Goal: Information Seeking & Learning: Learn about a topic

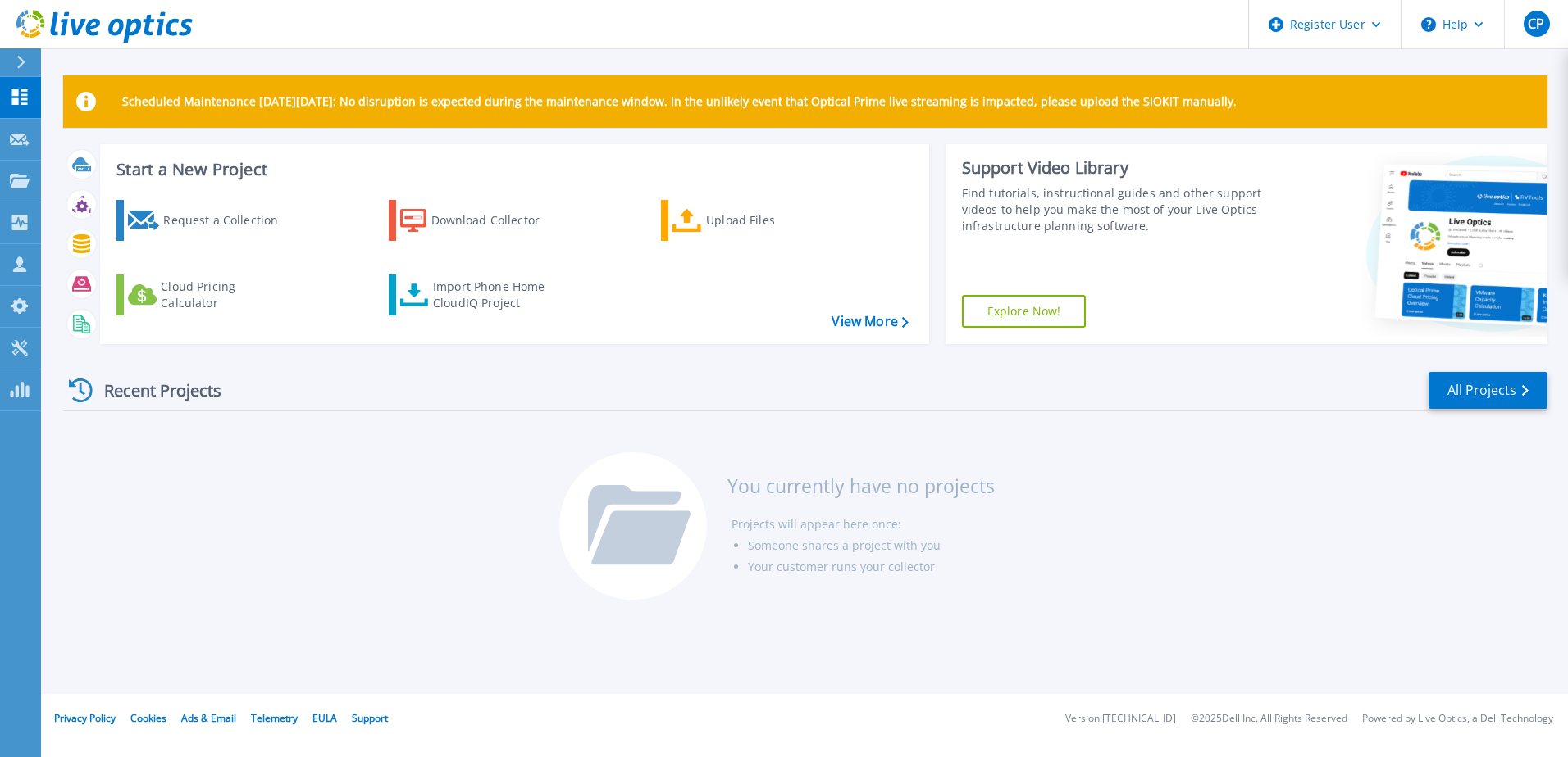
click at [20, 58] on icon at bounding box center [21, 62] width 8 height 13
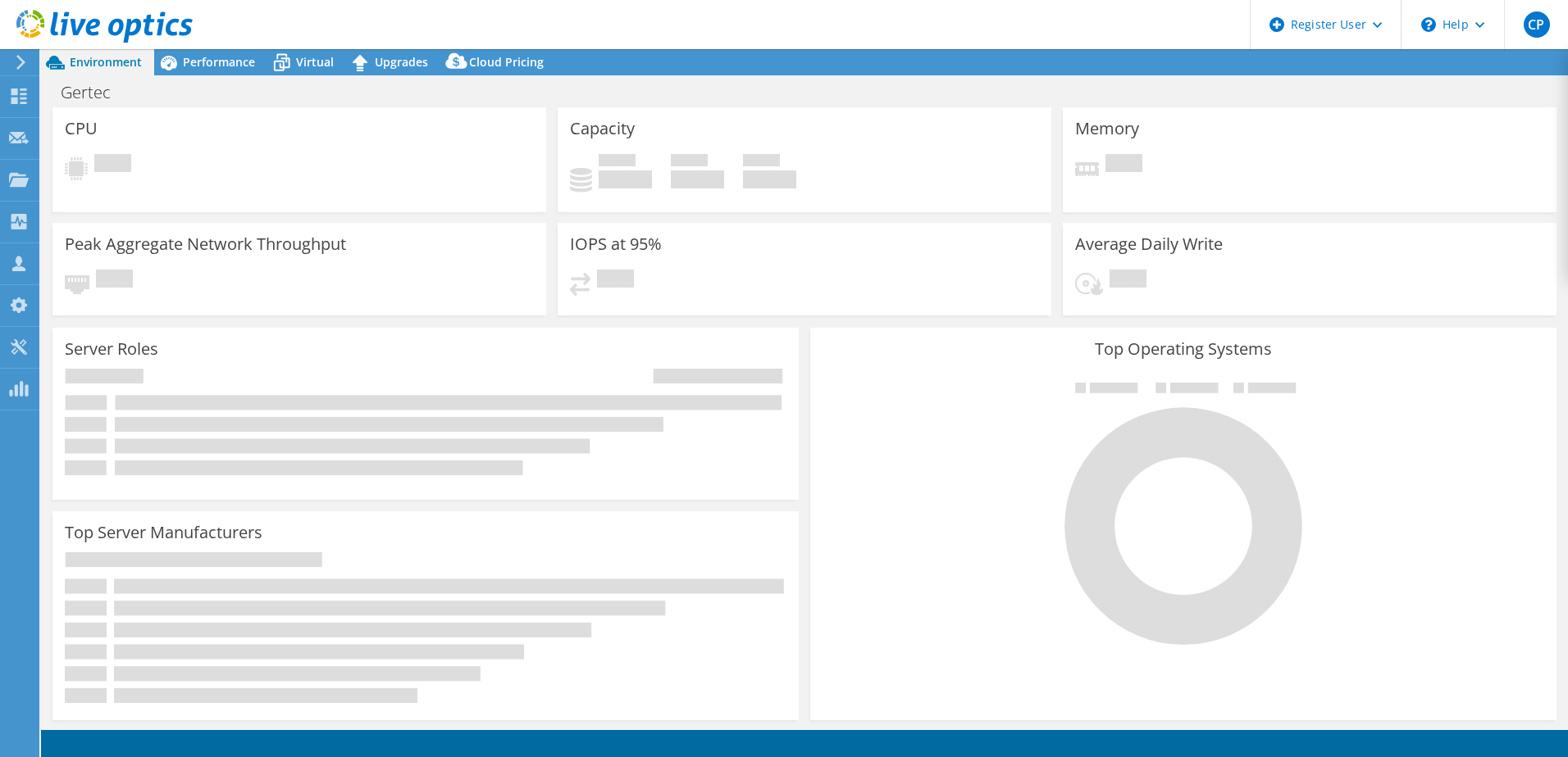
select select "USD"
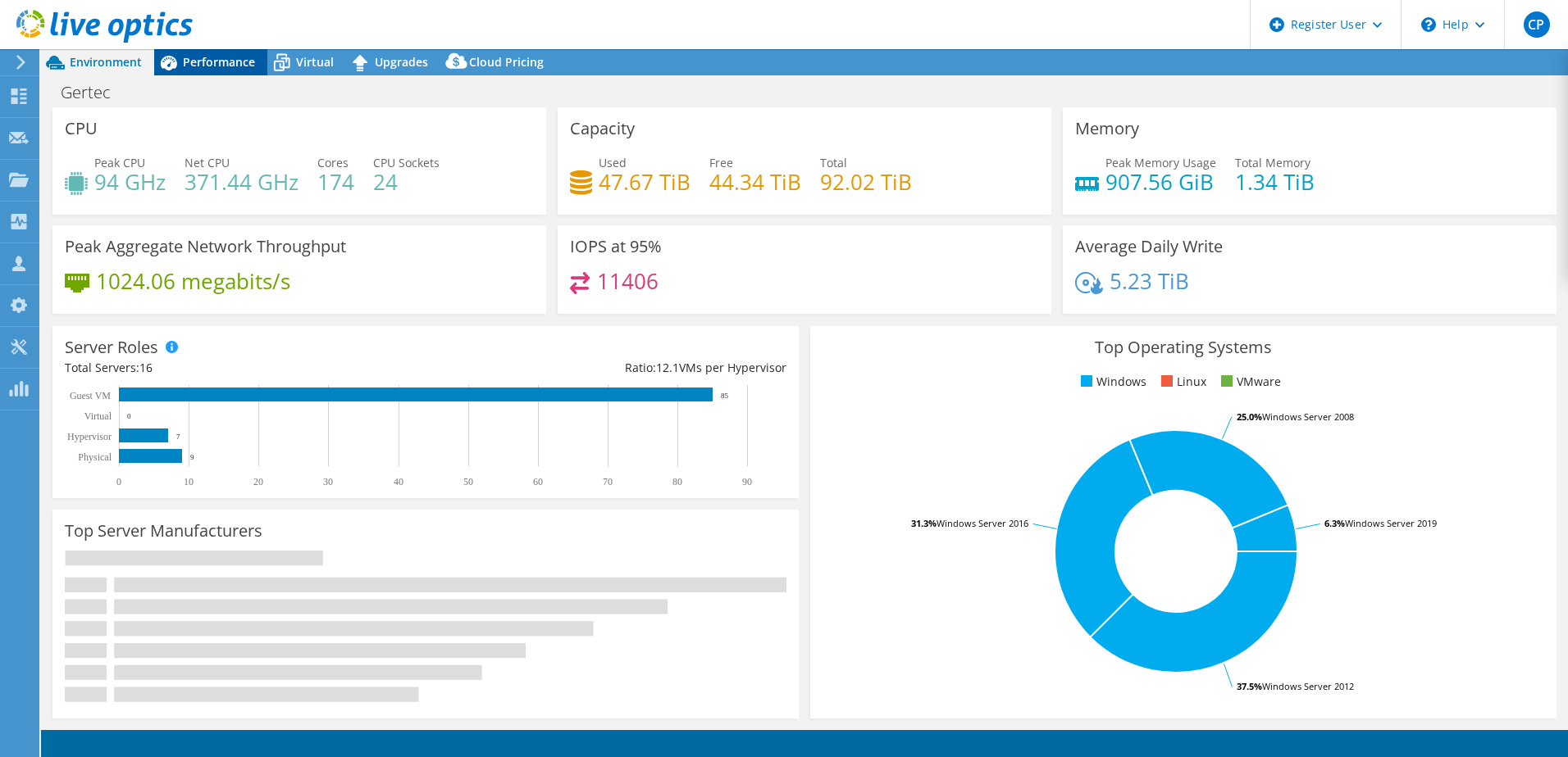
click at [235, 60] on span "Performance" at bounding box center [219, 62] width 72 height 15
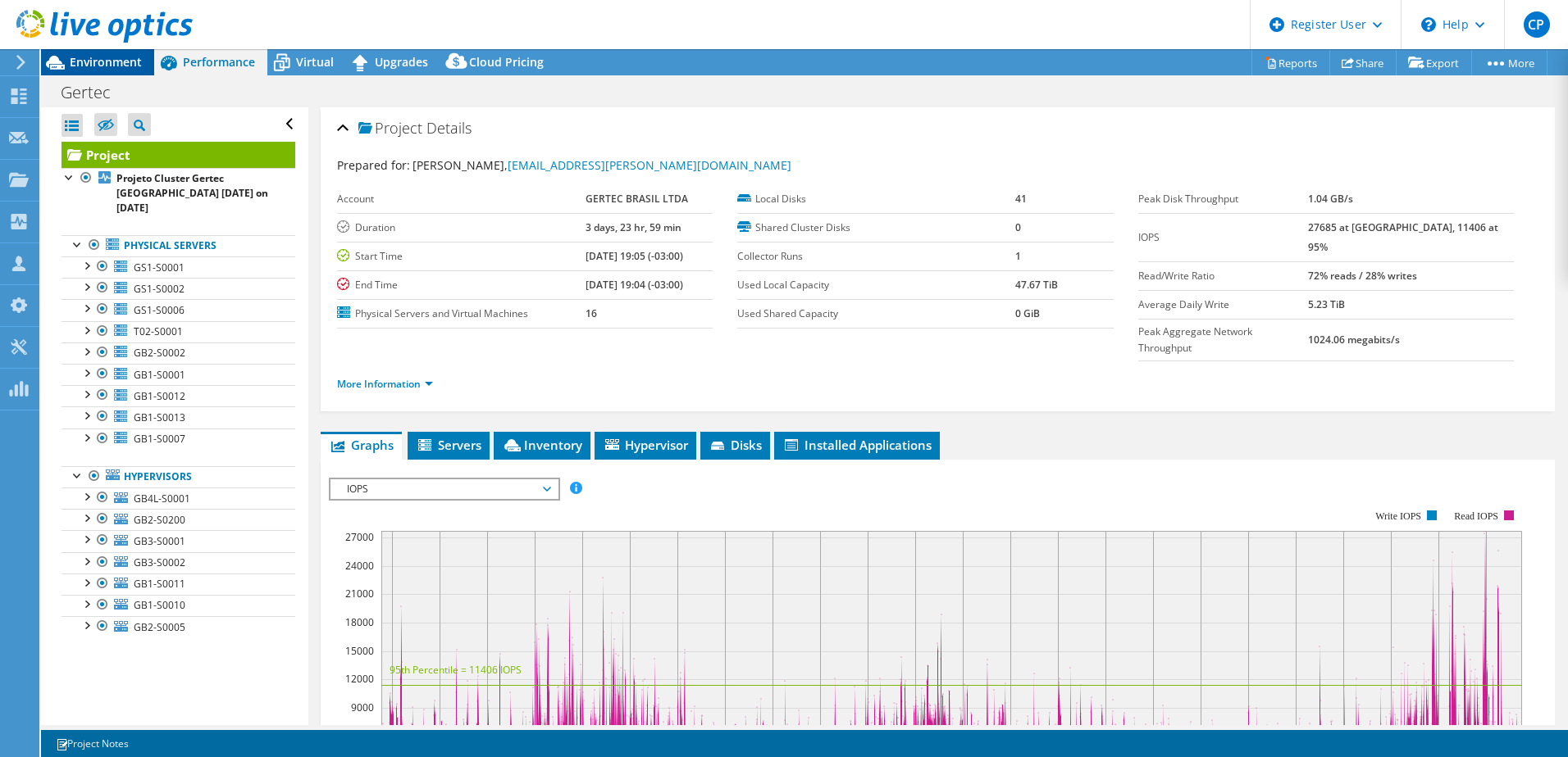
click at [103, 62] on span "Environment" at bounding box center [105, 62] width 72 height 15
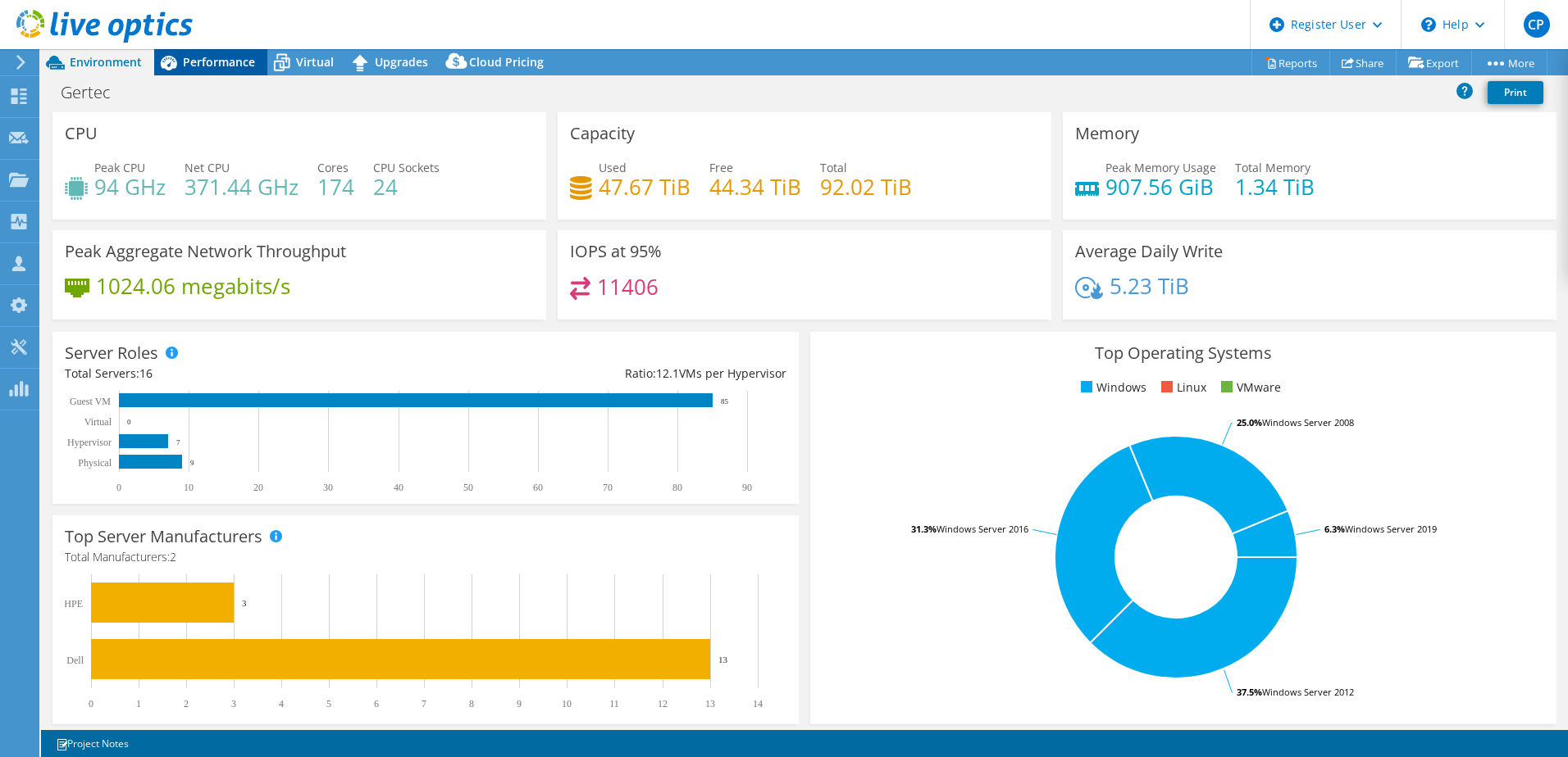
click at [235, 63] on span "Performance" at bounding box center [219, 62] width 72 height 15
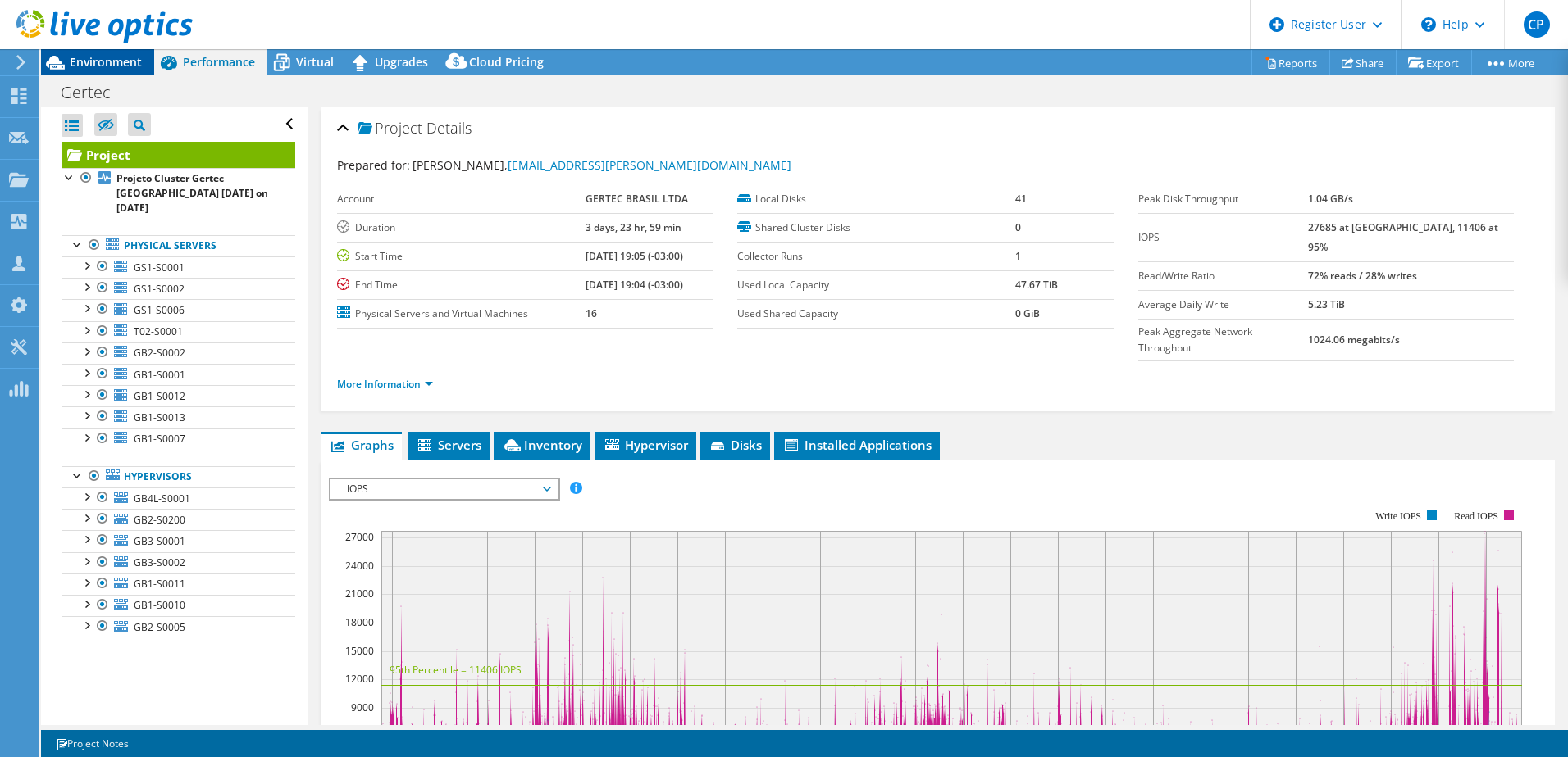
click at [94, 61] on span "Environment" at bounding box center [105, 62] width 72 height 15
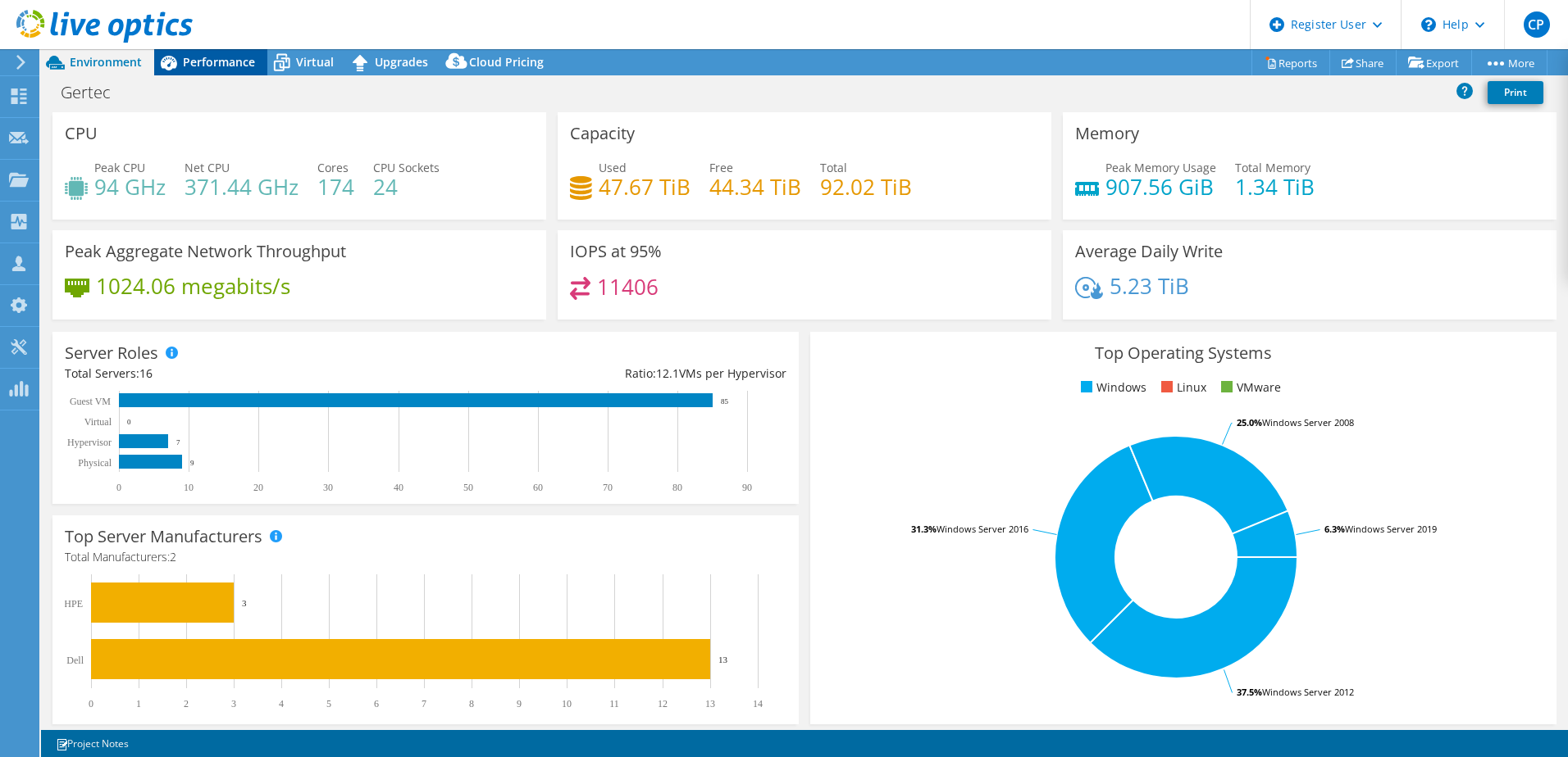
click at [212, 57] on span "Performance" at bounding box center [219, 62] width 72 height 15
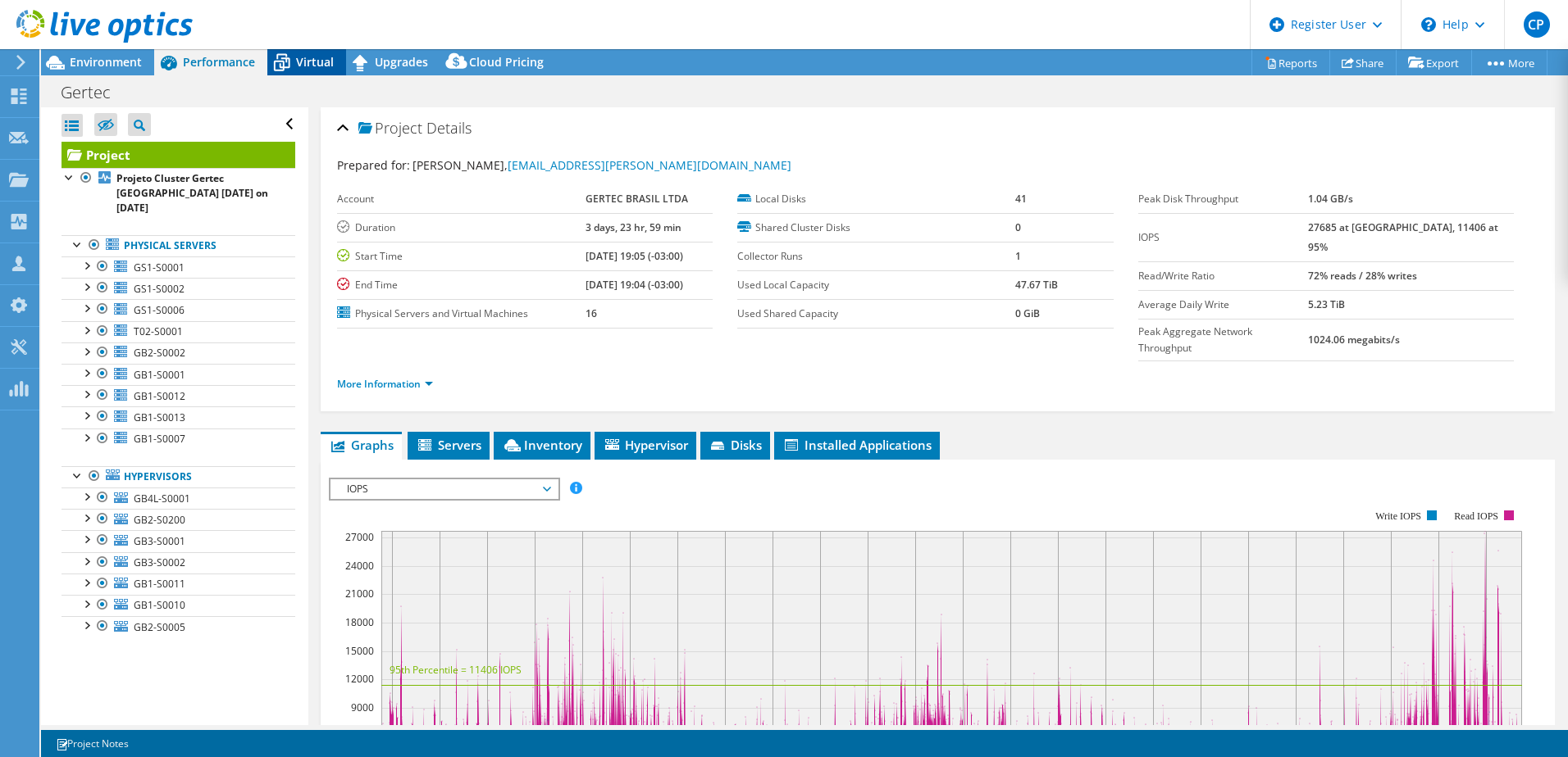
click at [307, 64] on span "Virtual" at bounding box center [314, 62] width 38 height 15
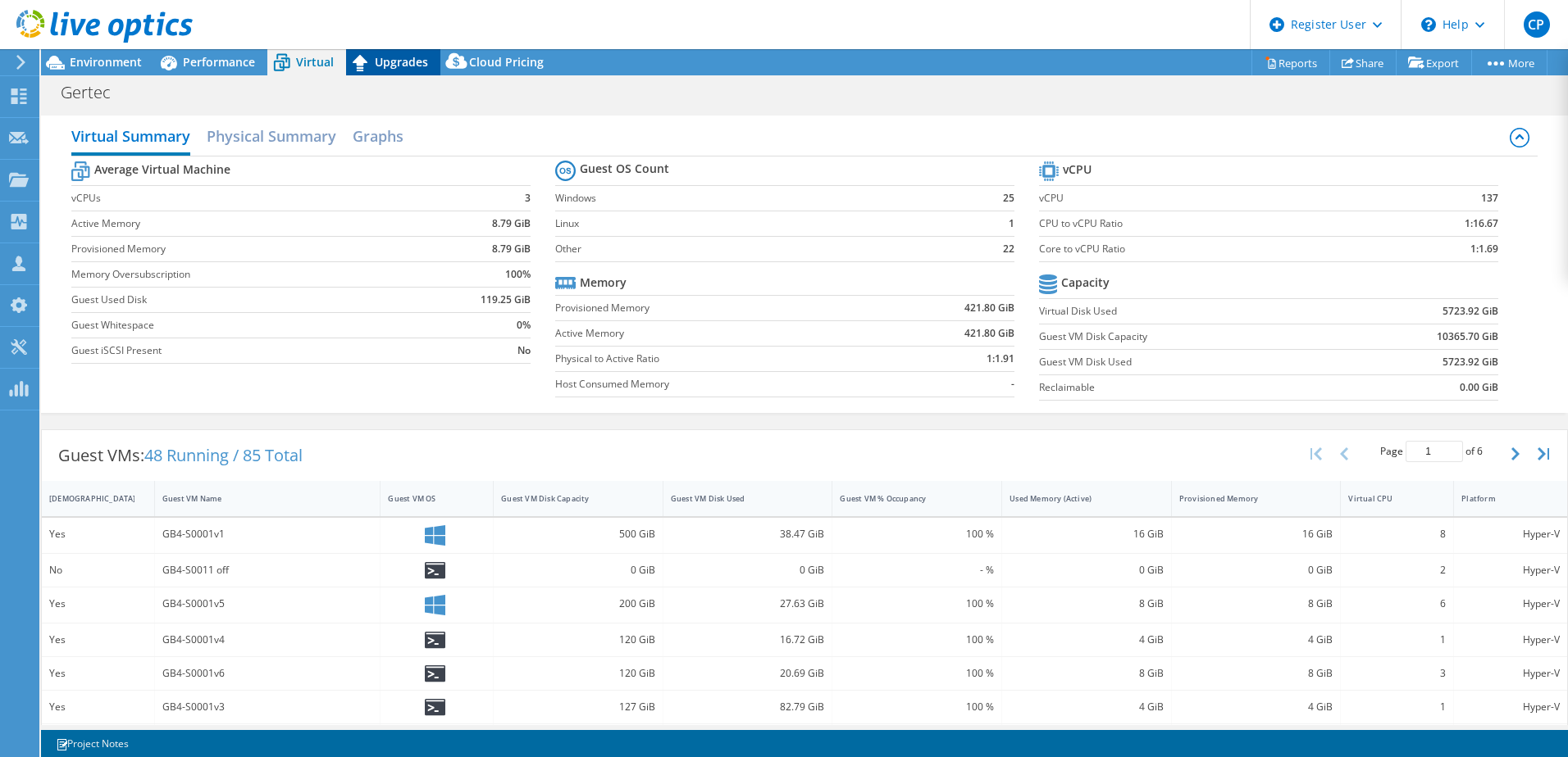
click at [398, 68] on span "Upgrades" at bounding box center [401, 62] width 53 height 15
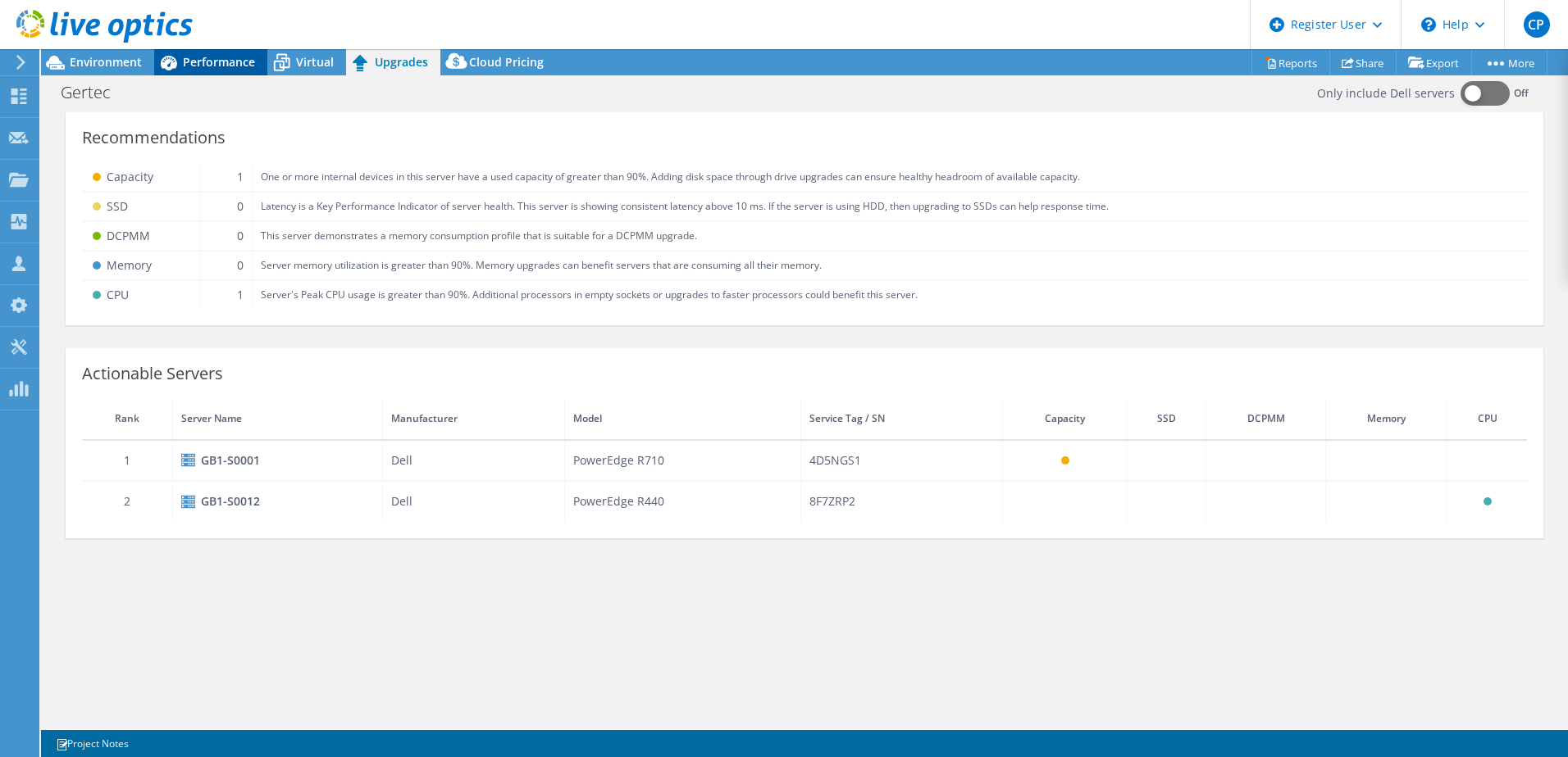
click at [220, 66] on span "Performance" at bounding box center [219, 62] width 72 height 15
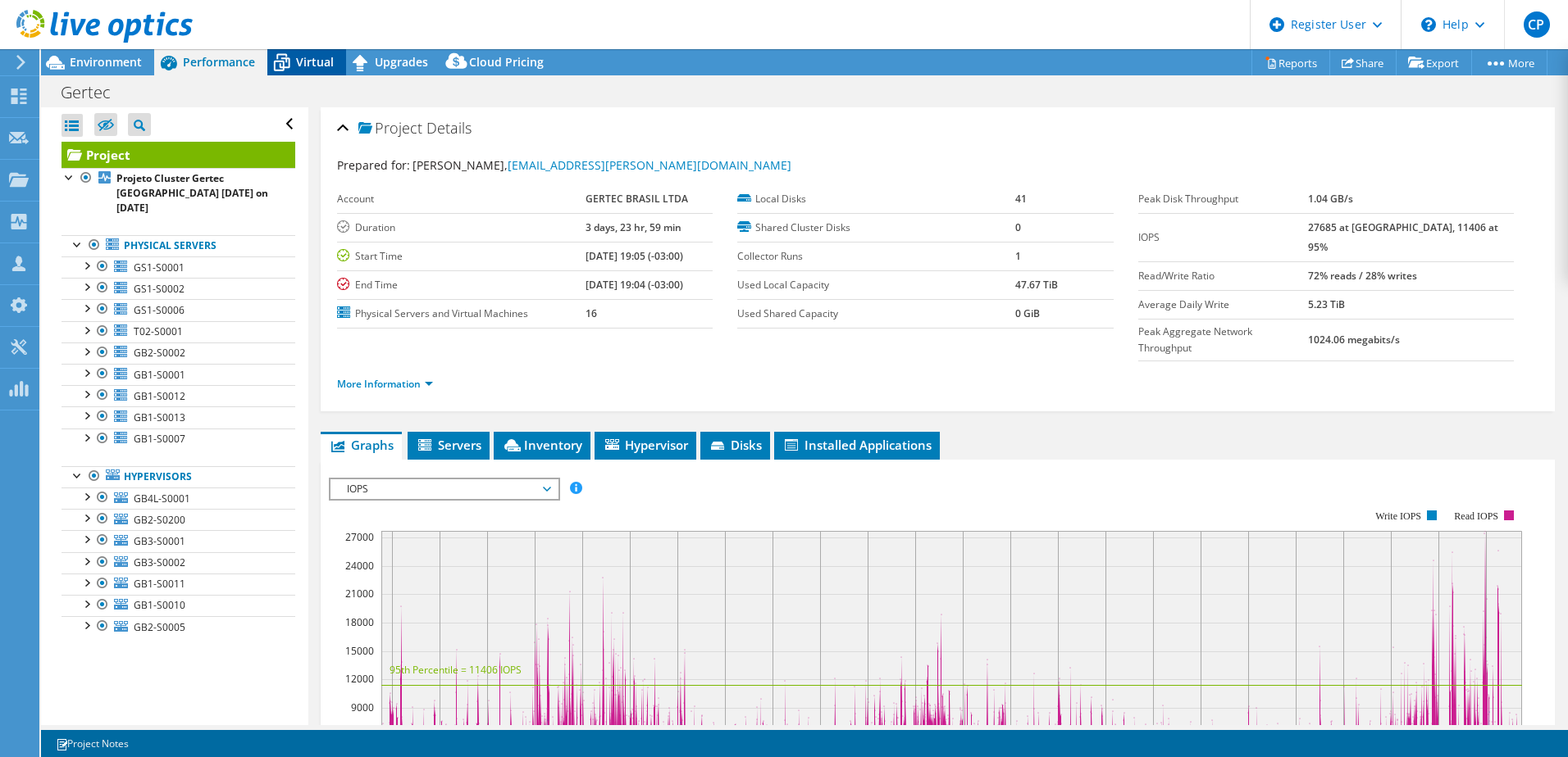
click at [330, 59] on span "Virtual" at bounding box center [314, 62] width 38 height 15
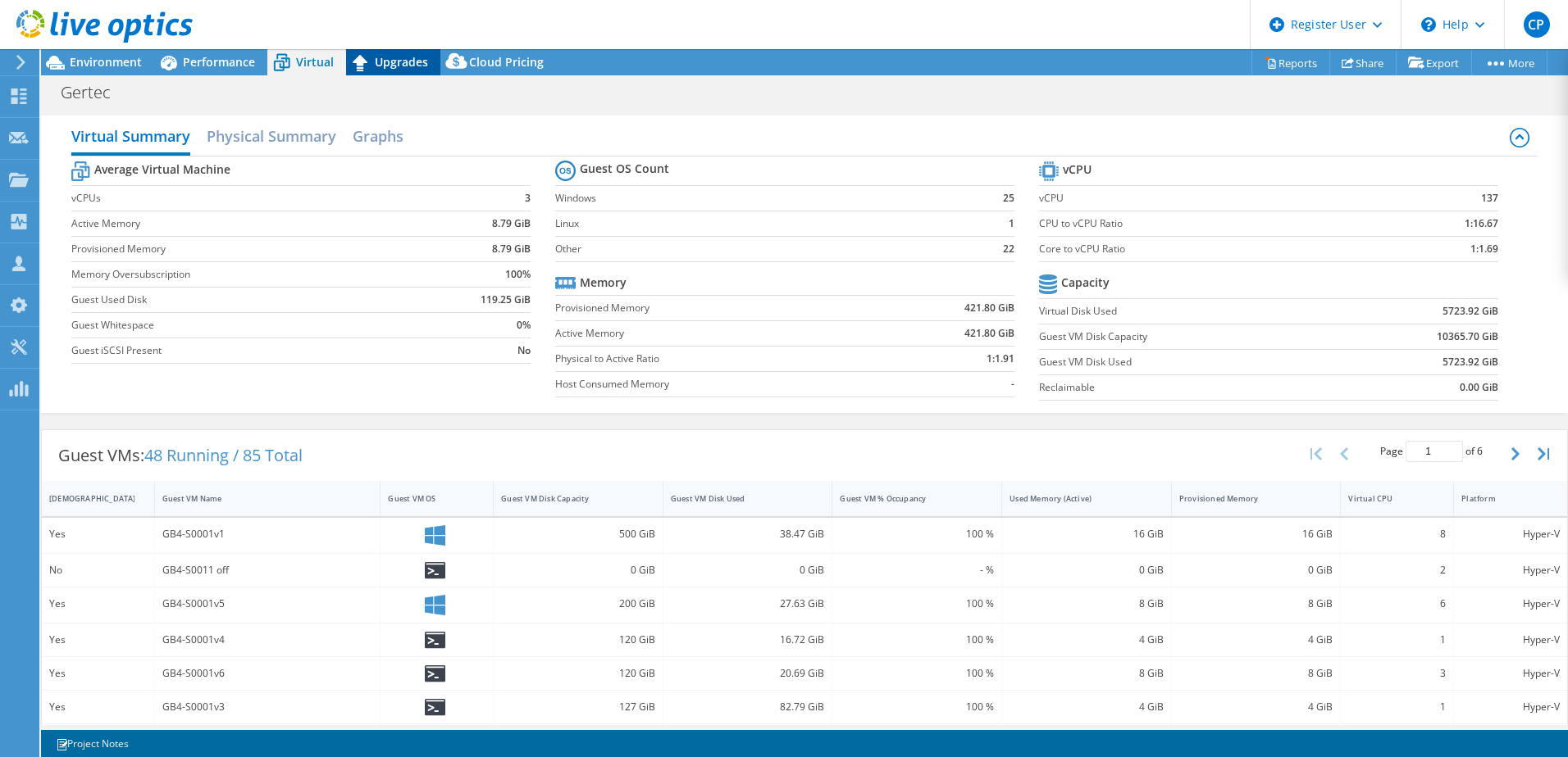
click at [366, 60] on icon at bounding box center [361, 63] width 29 height 29
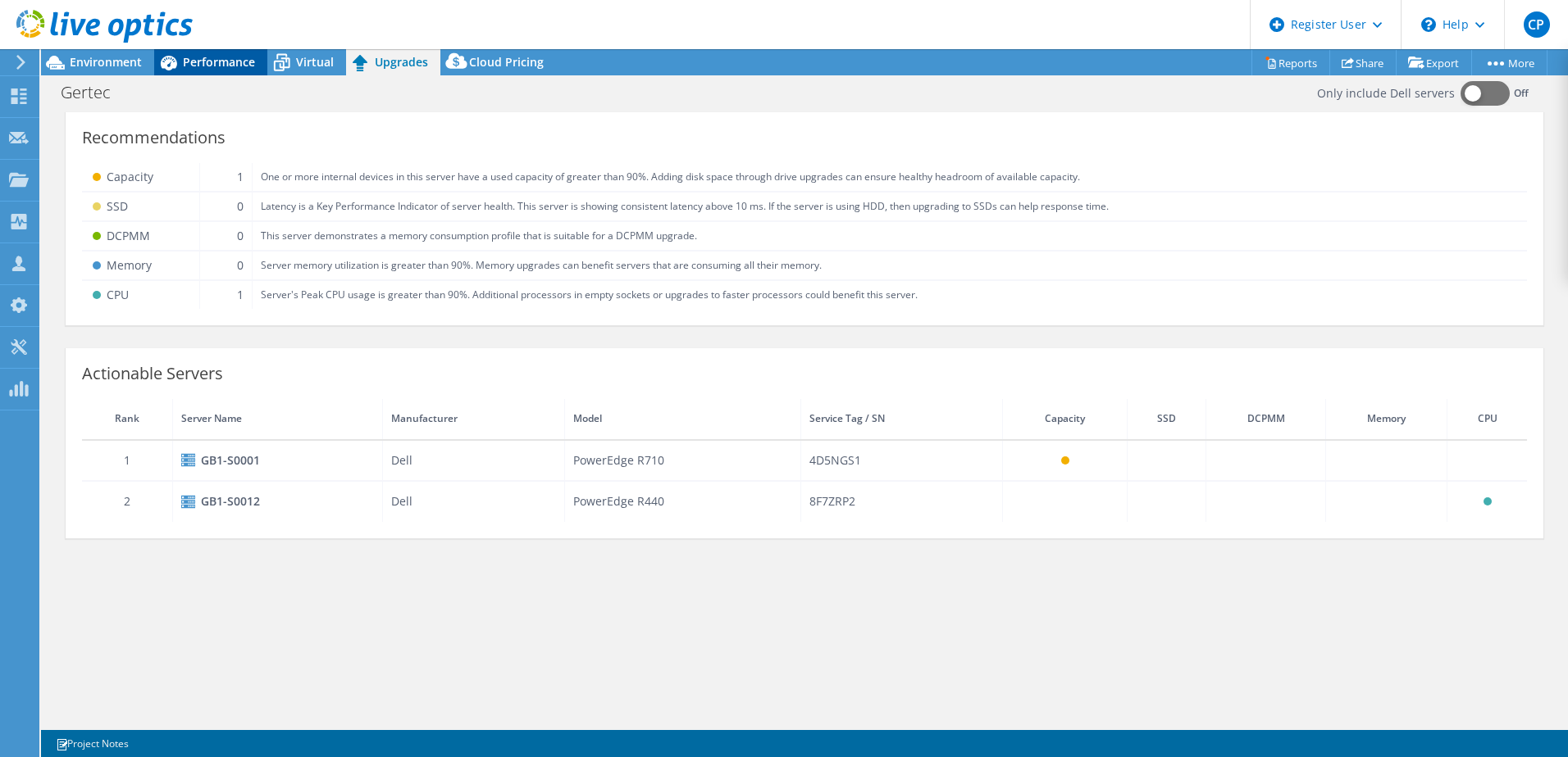
click at [245, 68] on span "Performance" at bounding box center [219, 62] width 72 height 15
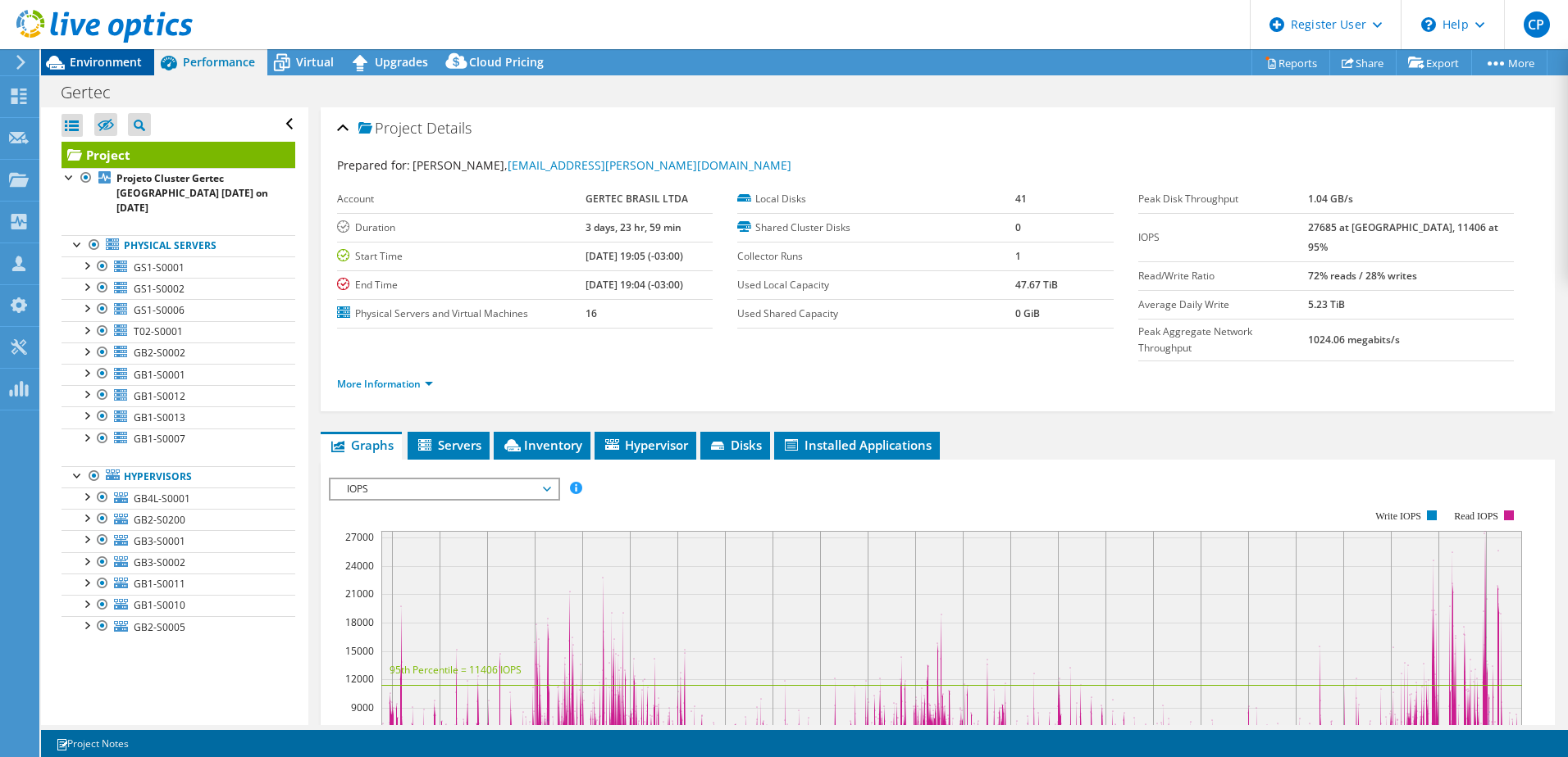
click at [114, 74] on div "Environment" at bounding box center [97, 62] width 114 height 26
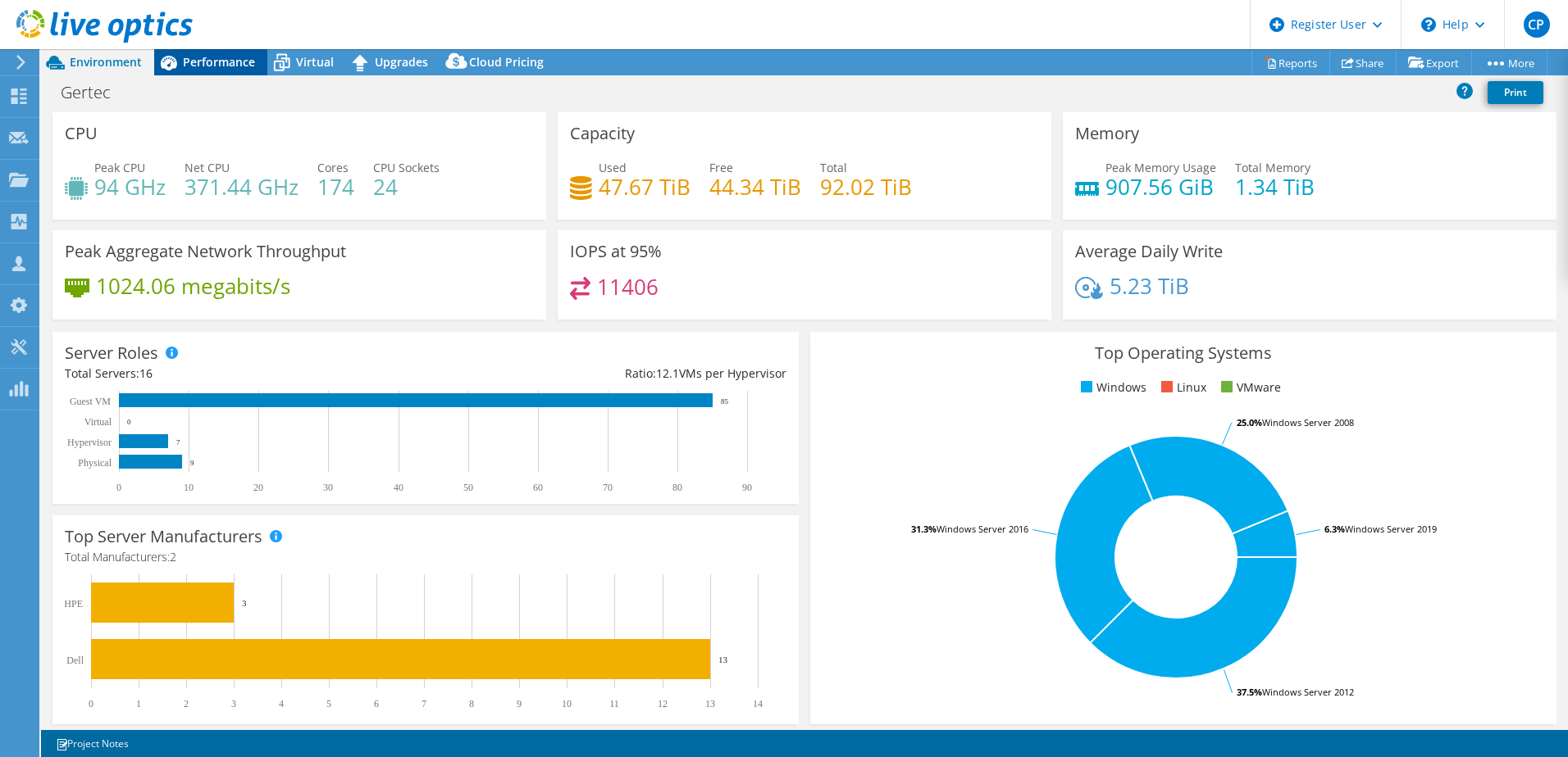
click at [171, 68] on icon at bounding box center [169, 63] width 16 height 14
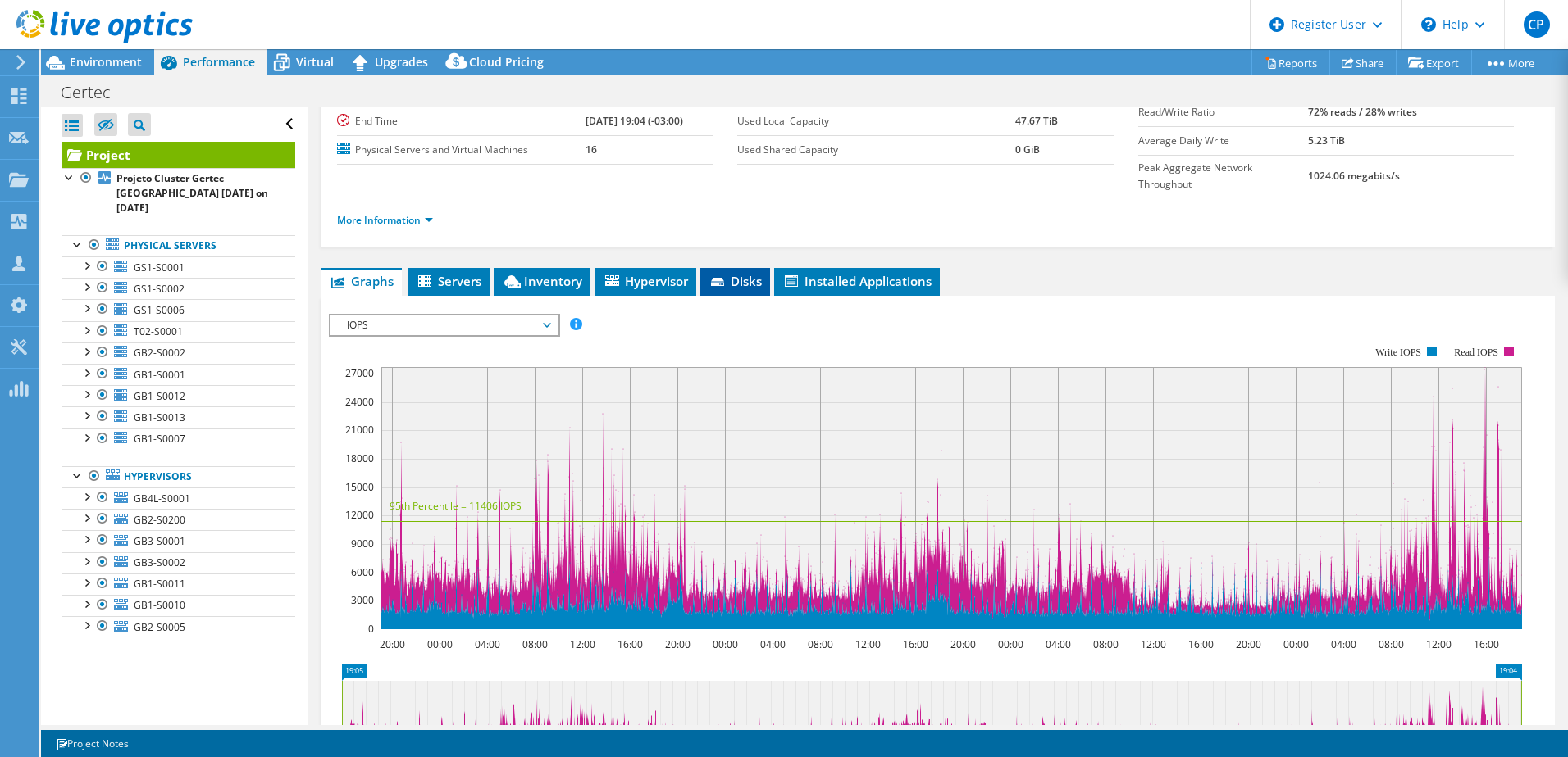
click at [723, 268] on li "Disks" at bounding box center [735, 282] width 69 height 28
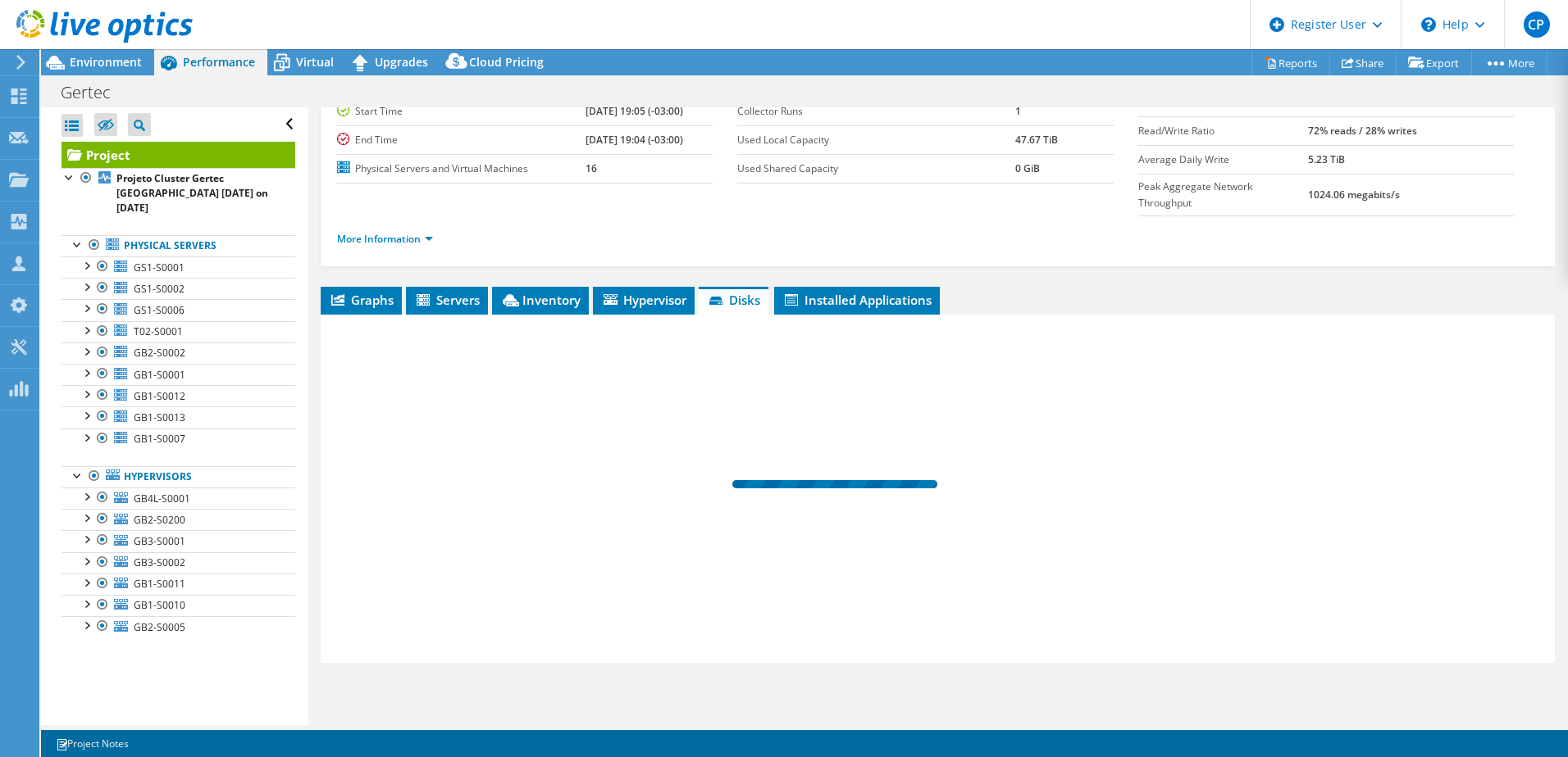
scroll to position [113, 0]
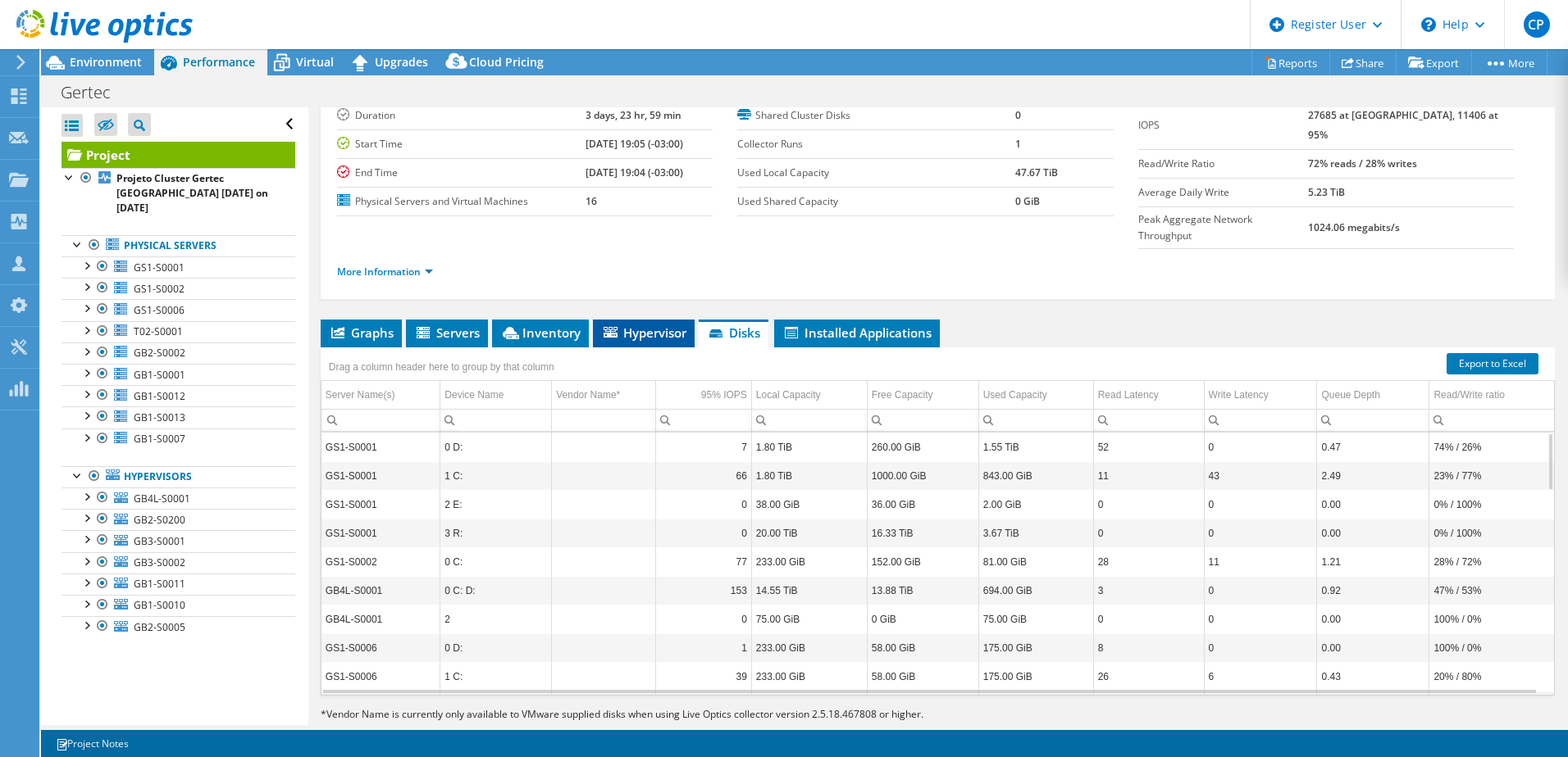
click at [654, 324] on span "Hypervisor" at bounding box center [644, 332] width 86 height 16
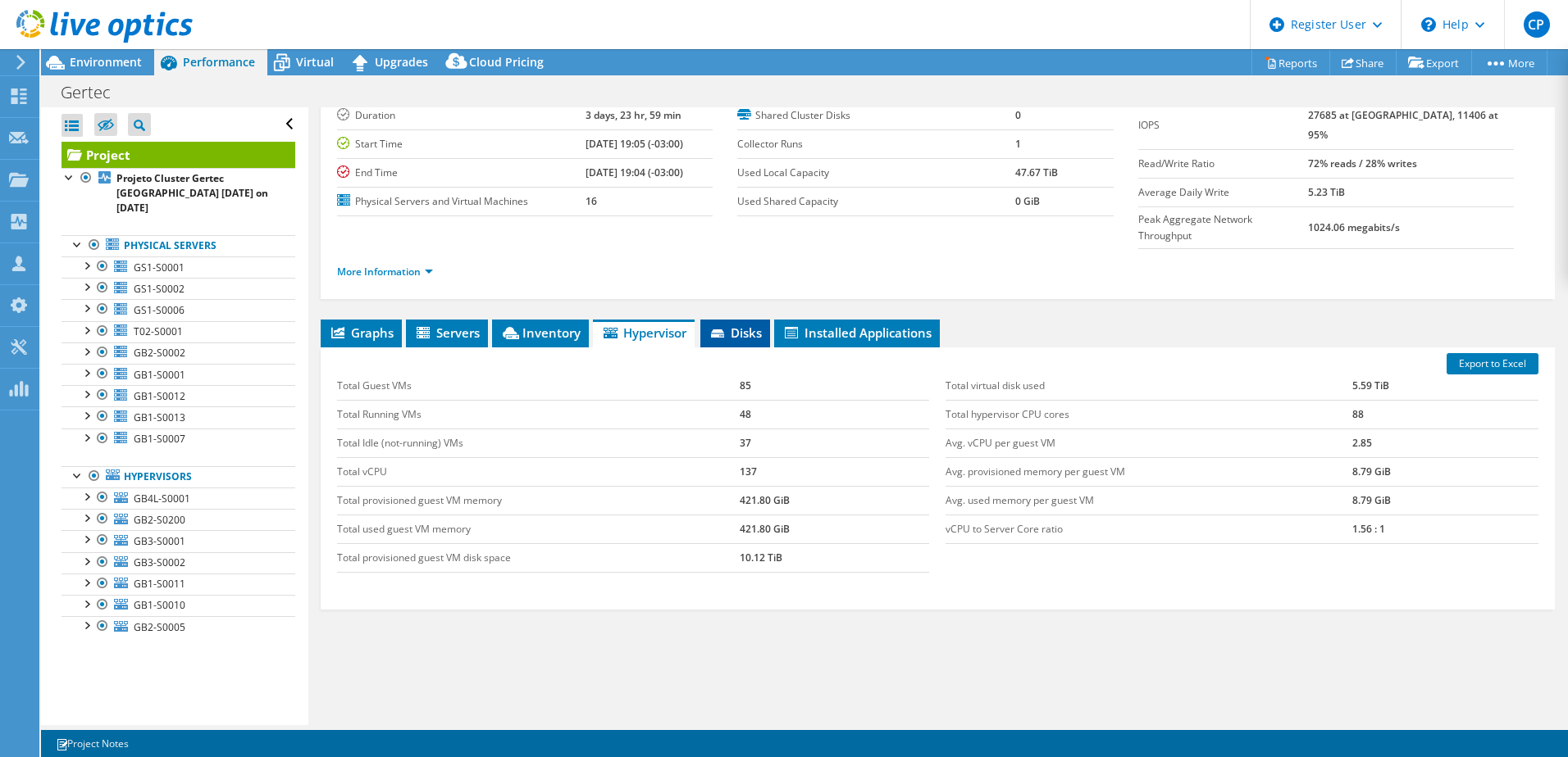
click at [766, 320] on li "Disks" at bounding box center [735, 334] width 69 height 28
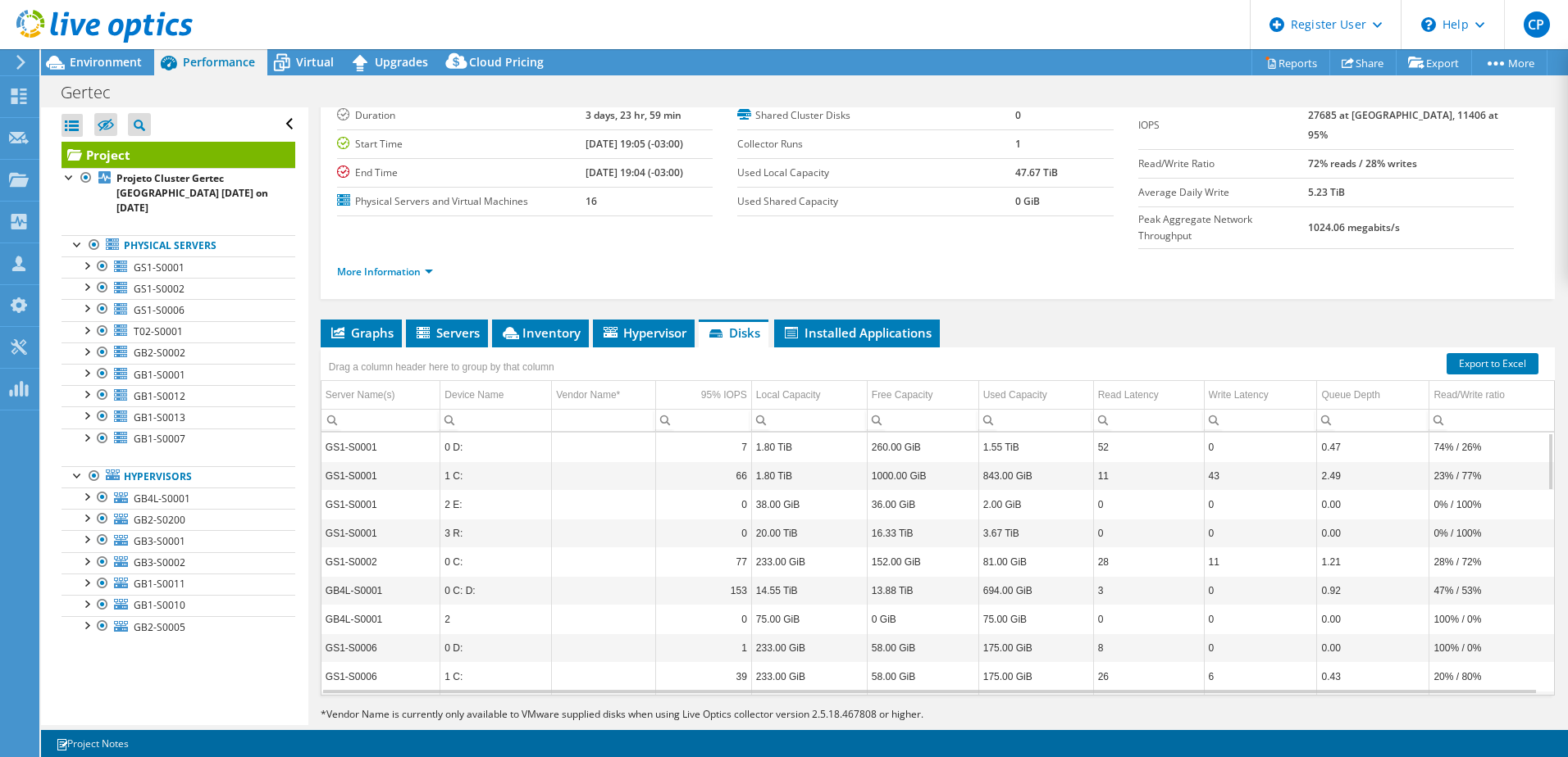
click at [491, 320] on ul "Graphs Servers Inventory Hypervisor Disks Cluster Disks Installed Applications" at bounding box center [937, 334] width 1234 height 28
click at [508, 327] on icon at bounding box center [510, 333] width 16 height 13
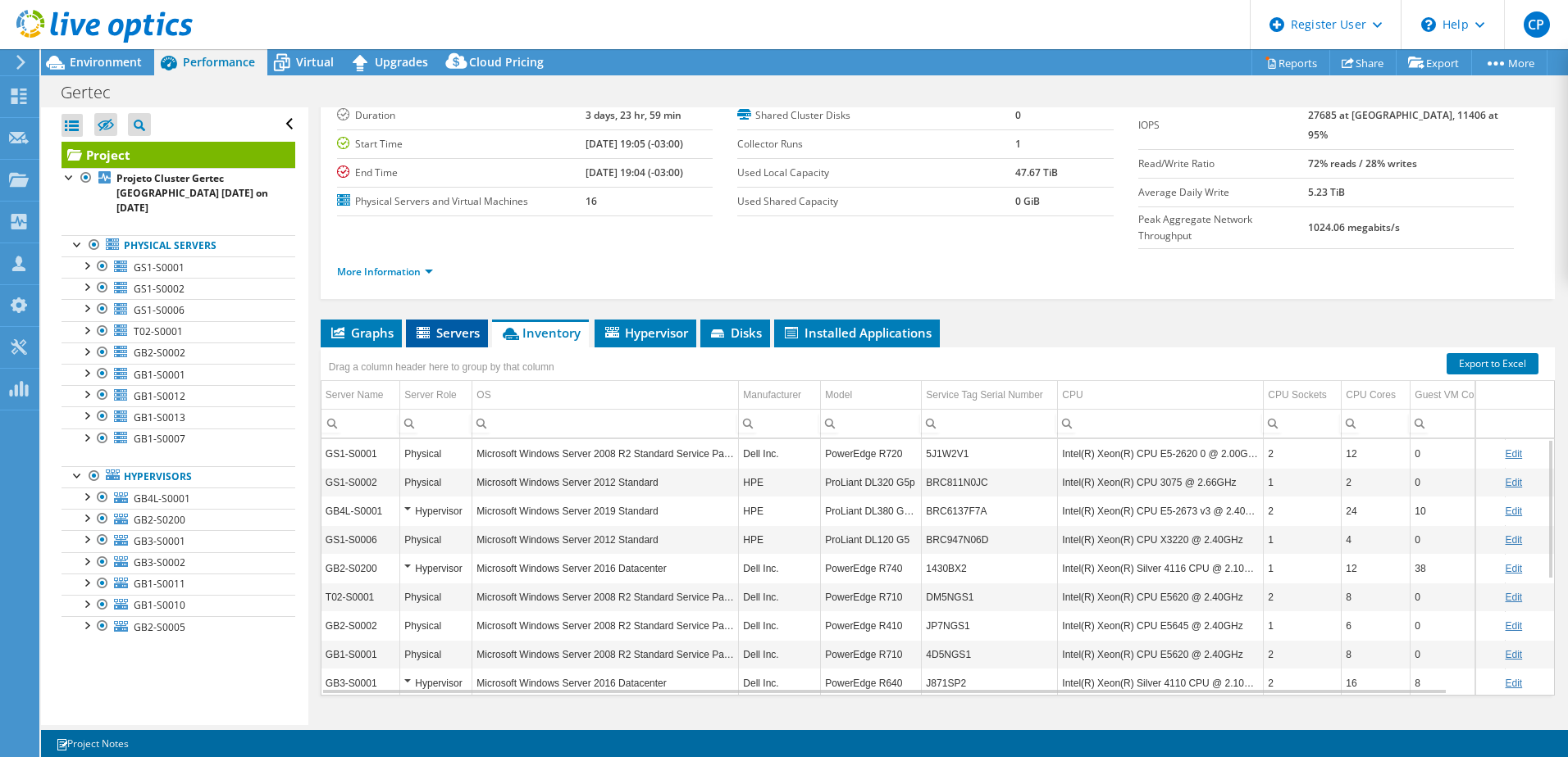
click at [455, 324] on span "Servers" at bounding box center [446, 332] width 65 height 16
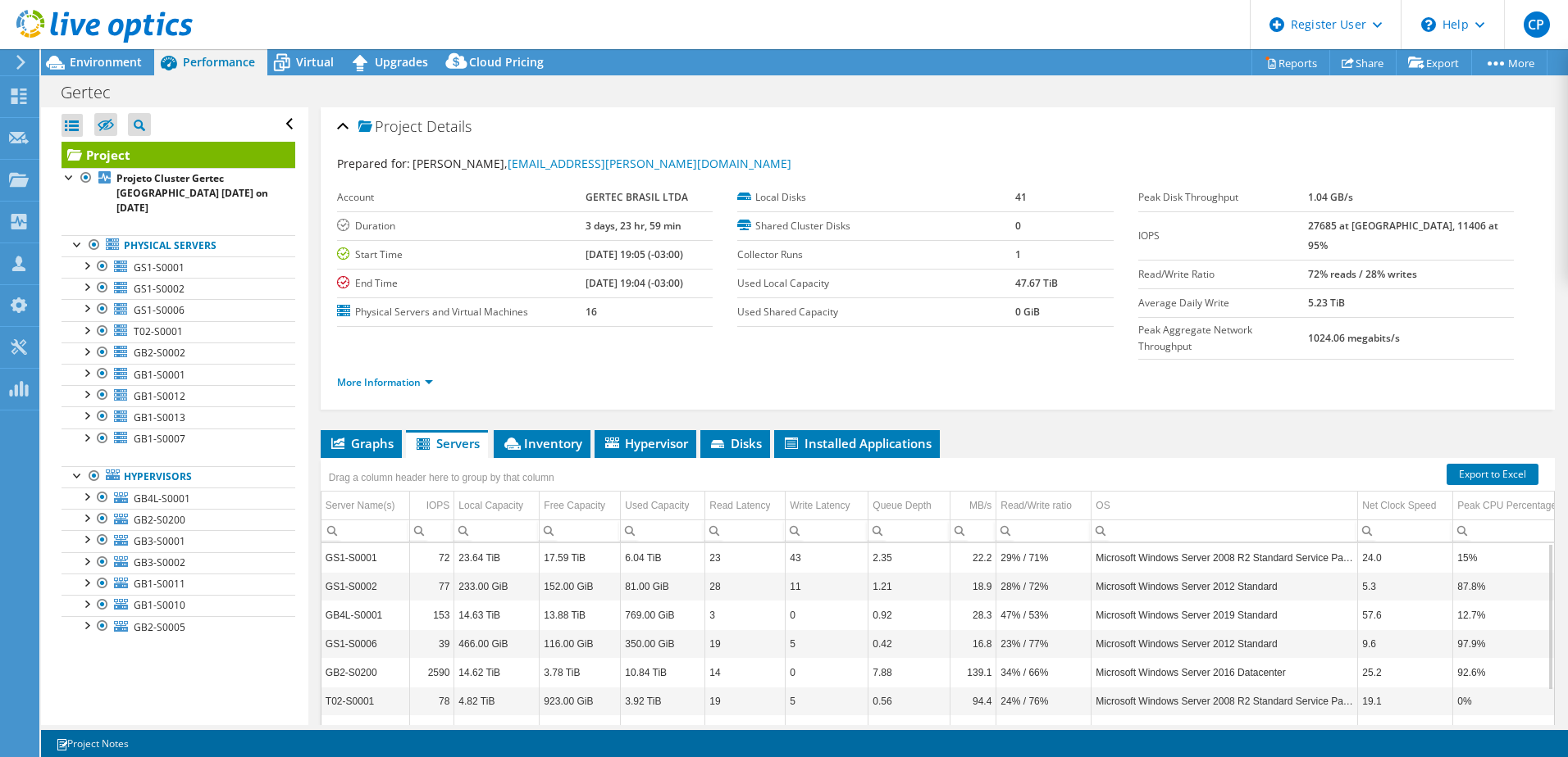
scroll to position [0, 0]
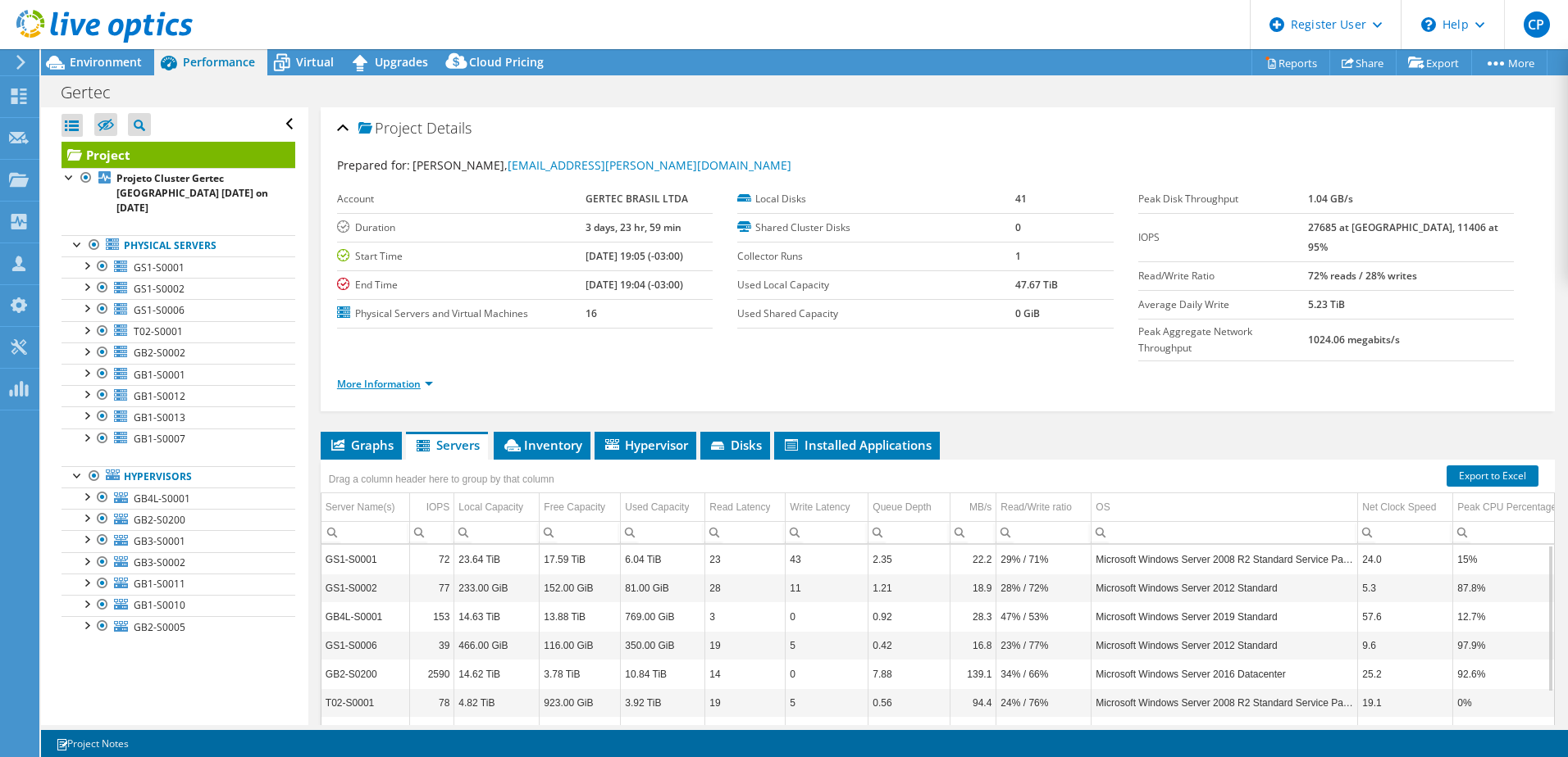
click at [428, 377] on link "More Information" at bounding box center [385, 384] width 96 height 14
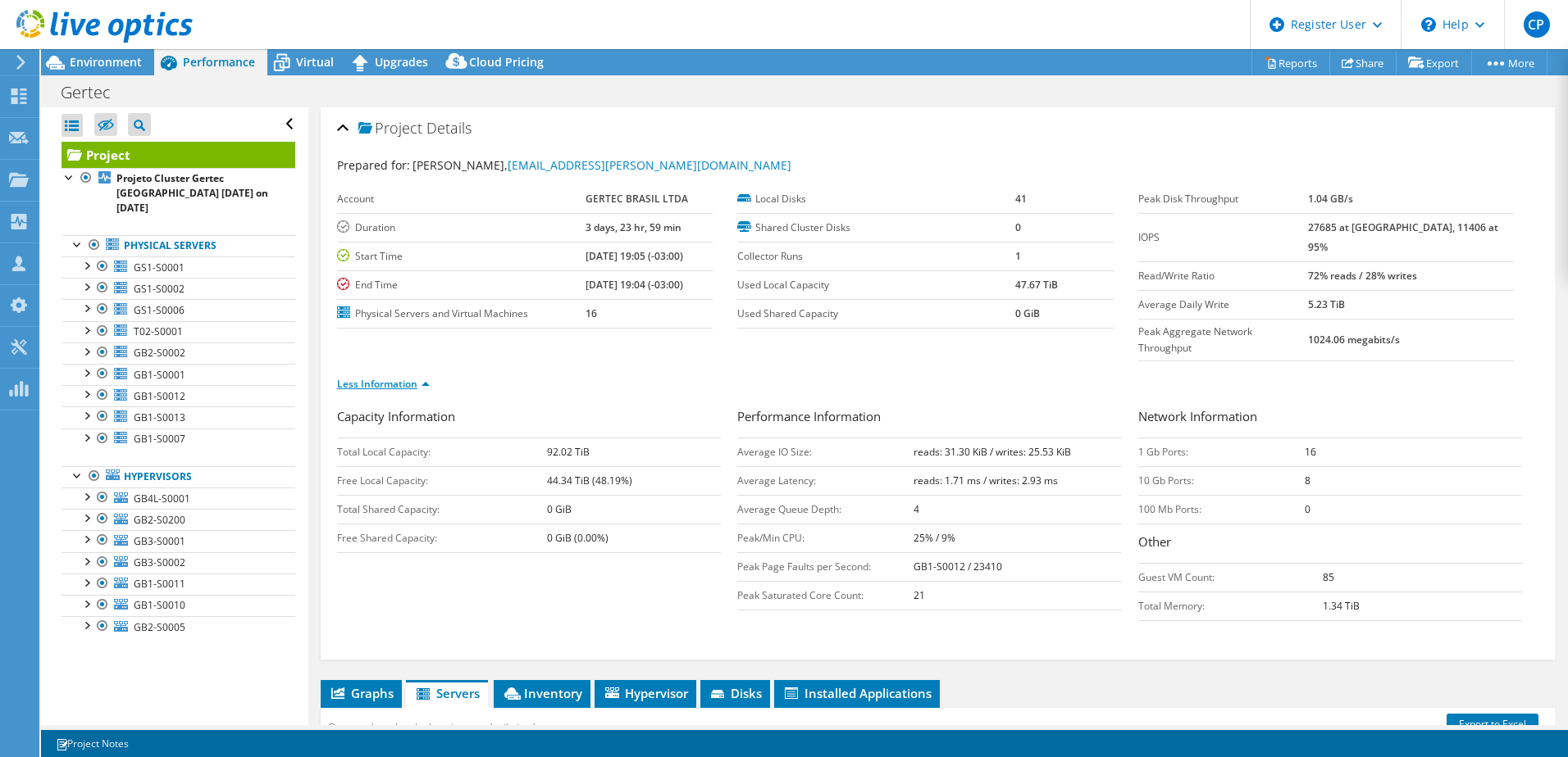
click at [429, 377] on link "Less Information" at bounding box center [383, 384] width 92 height 14
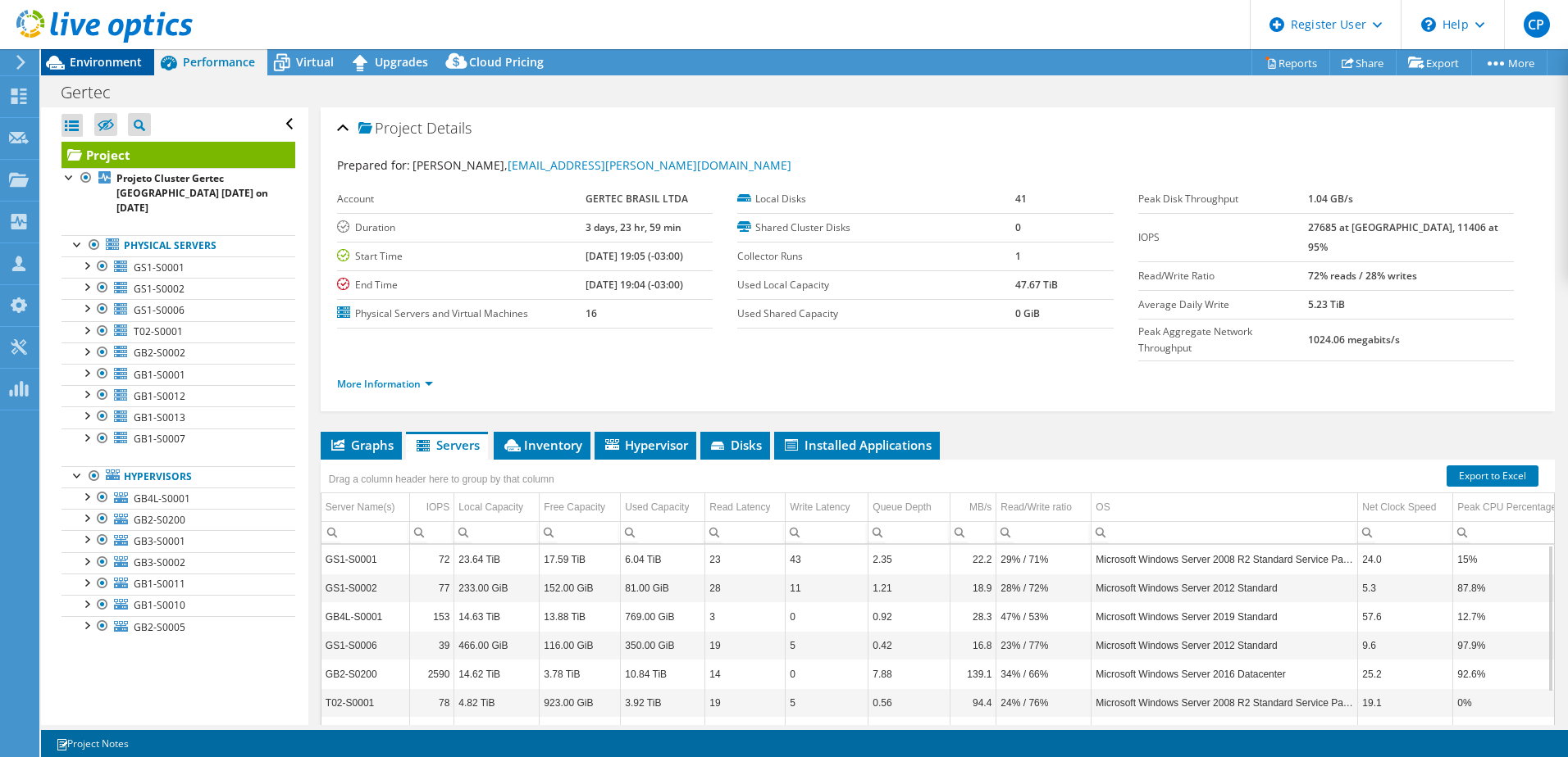
click at [124, 68] on span "Environment" at bounding box center [105, 62] width 72 height 15
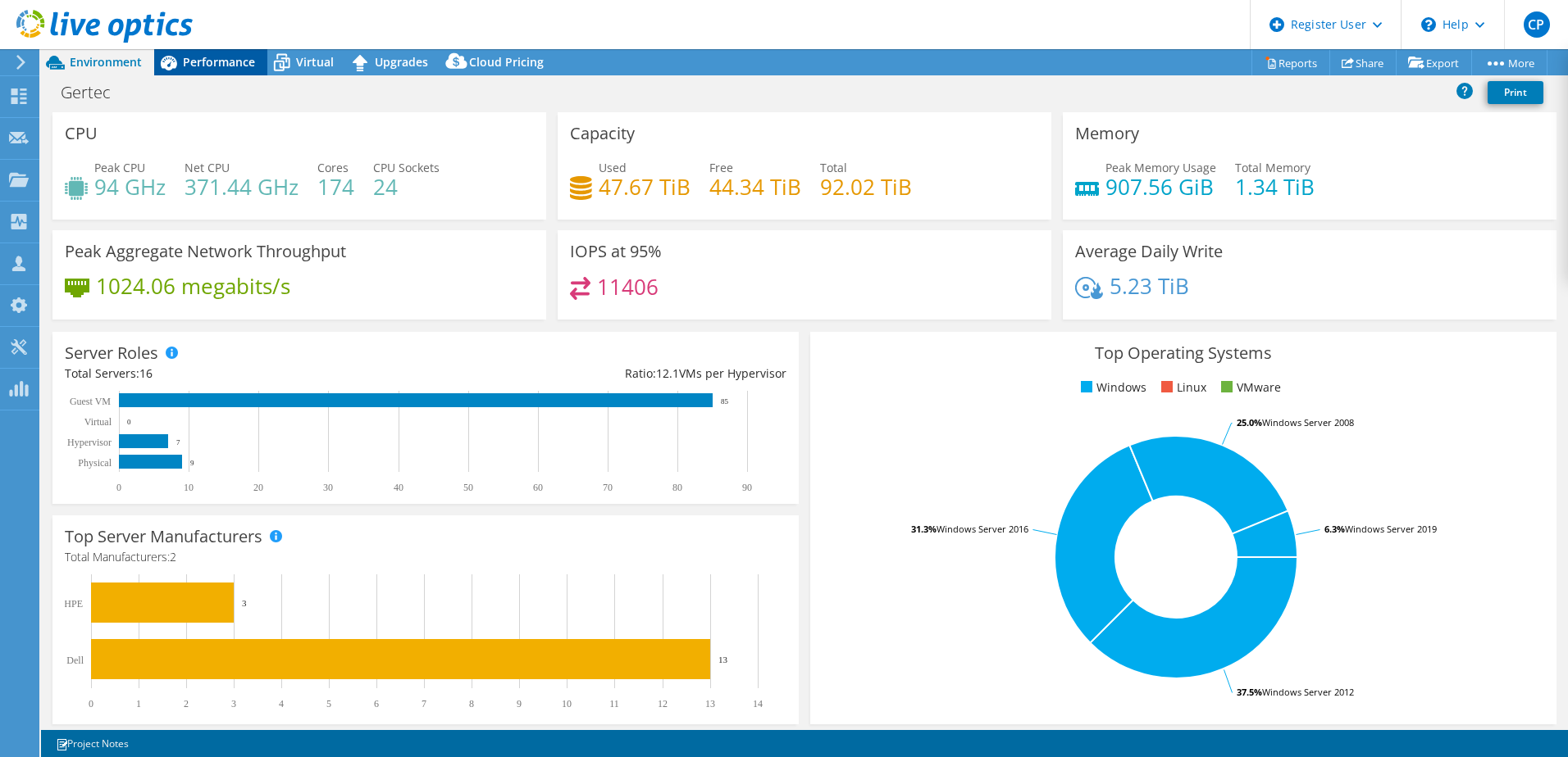
click at [202, 49] on div "Performance" at bounding box center [211, 62] width 114 height 26
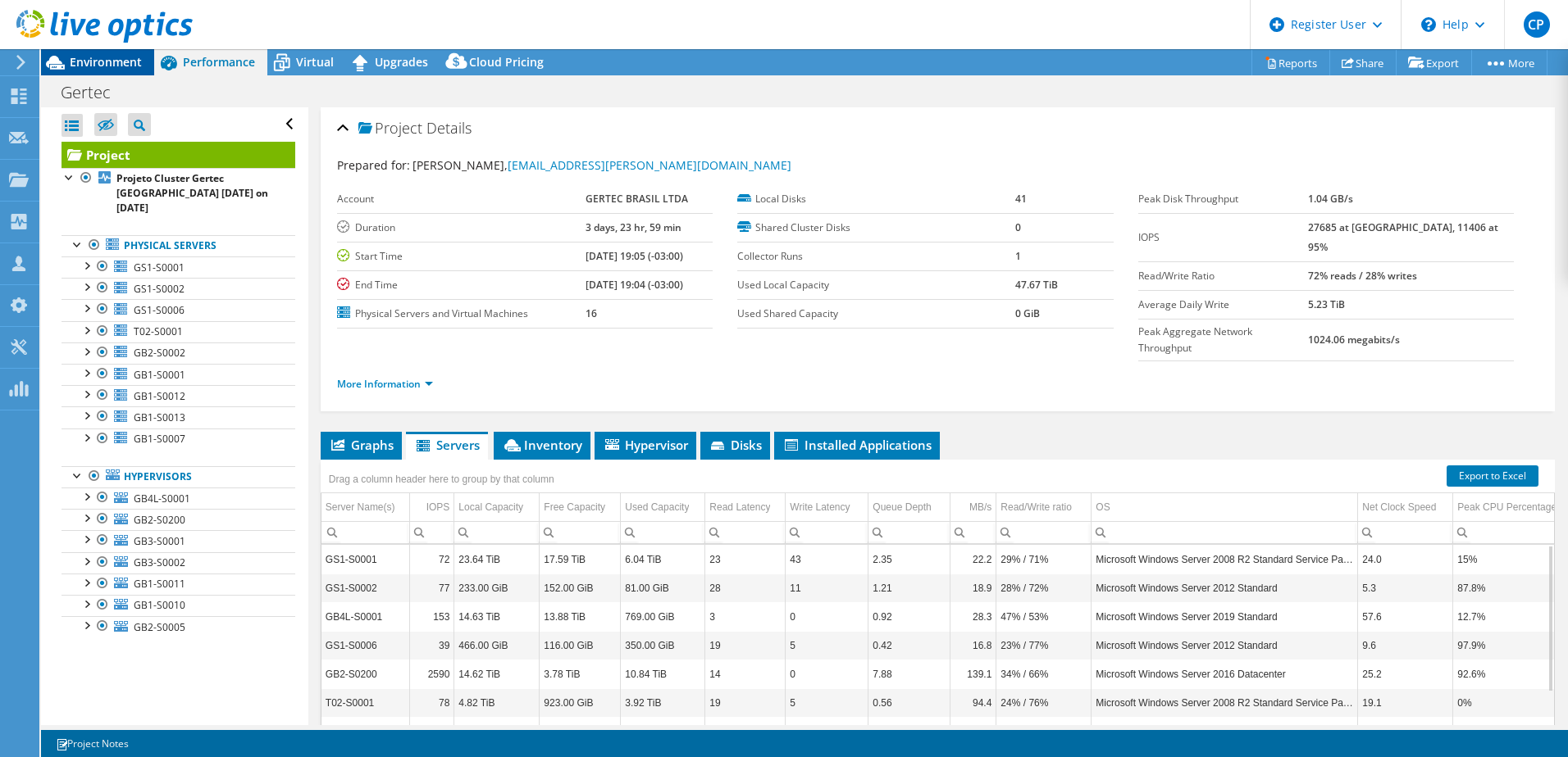
click at [117, 69] on span "Environment" at bounding box center [105, 62] width 72 height 15
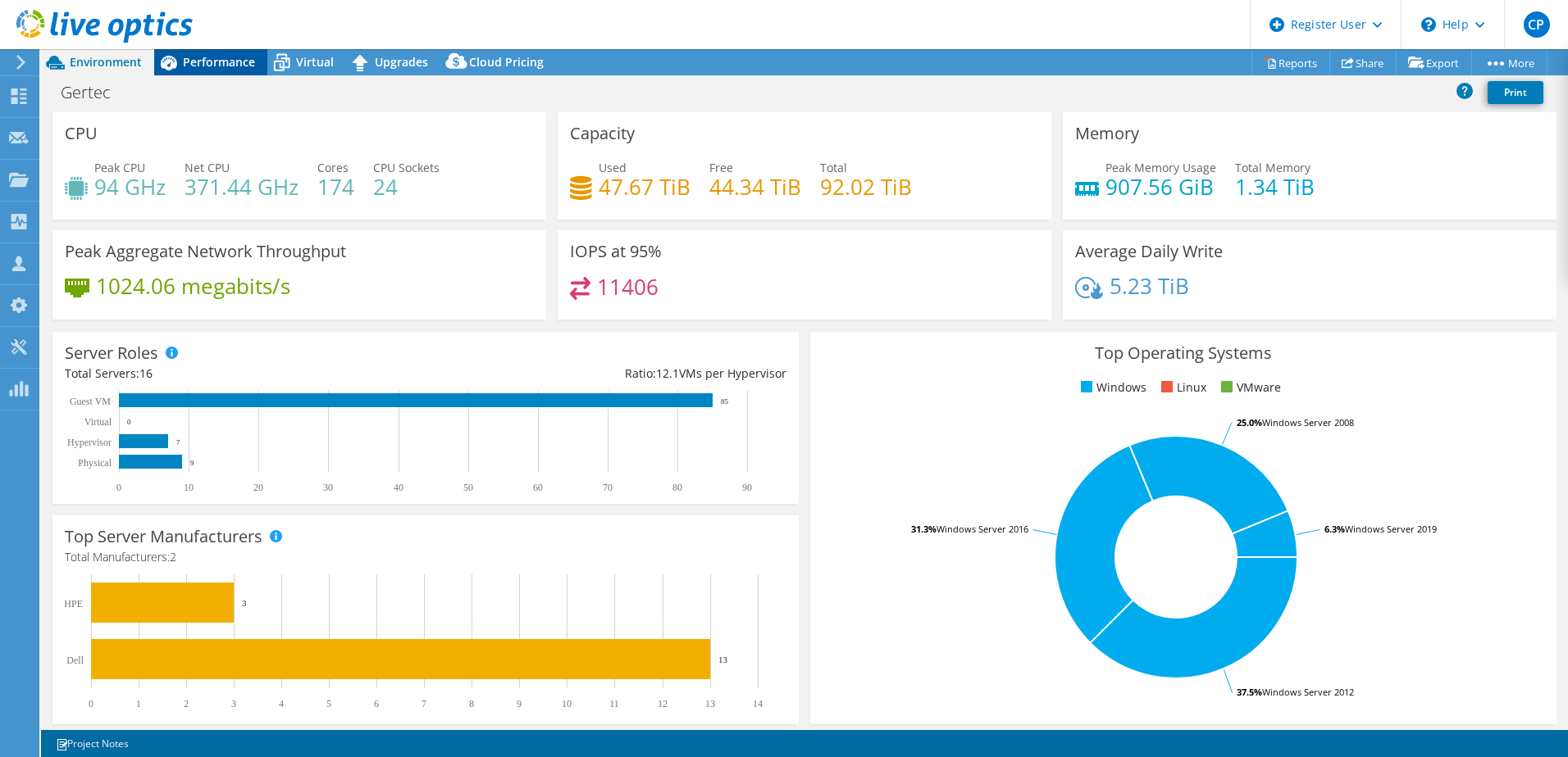
click at [179, 57] on icon at bounding box center [169, 63] width 29 height 29
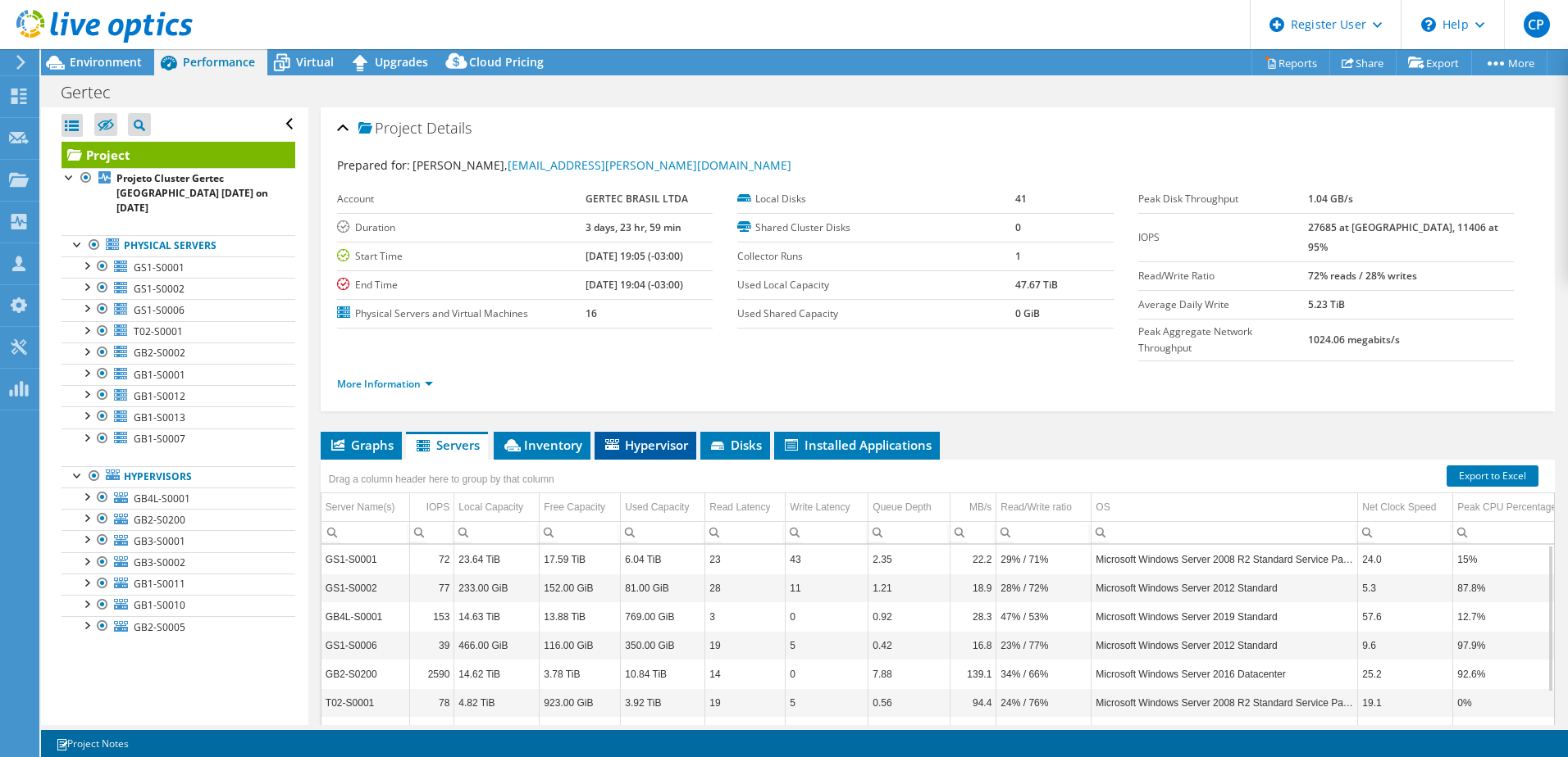
click at [683, 432] on li "Hypervisor" at bounding box center [645, 445] width 102 height 28
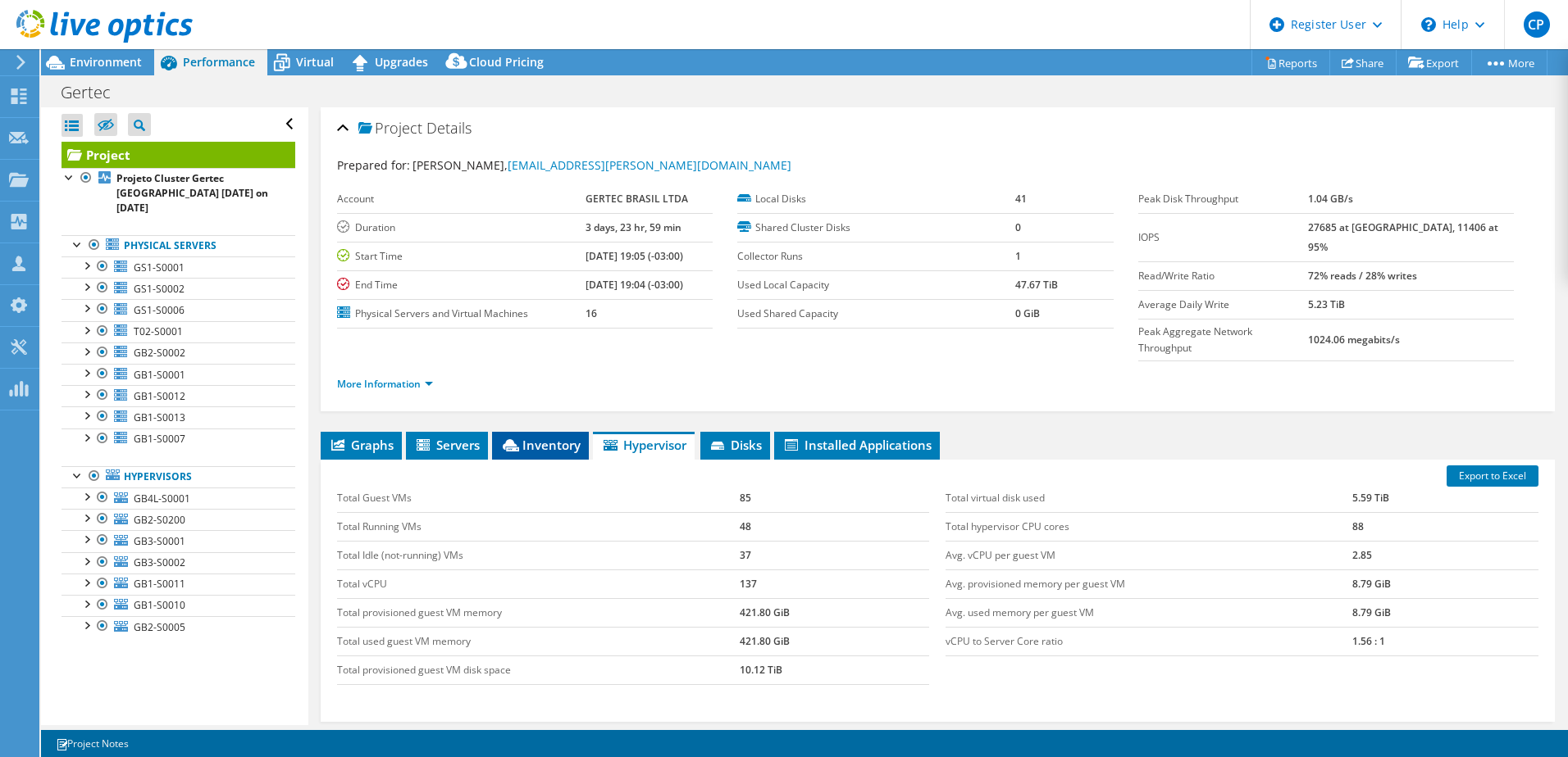
click at [553, 437] on span "Inventory" at bounding box center [540, 445] width 80 height 16
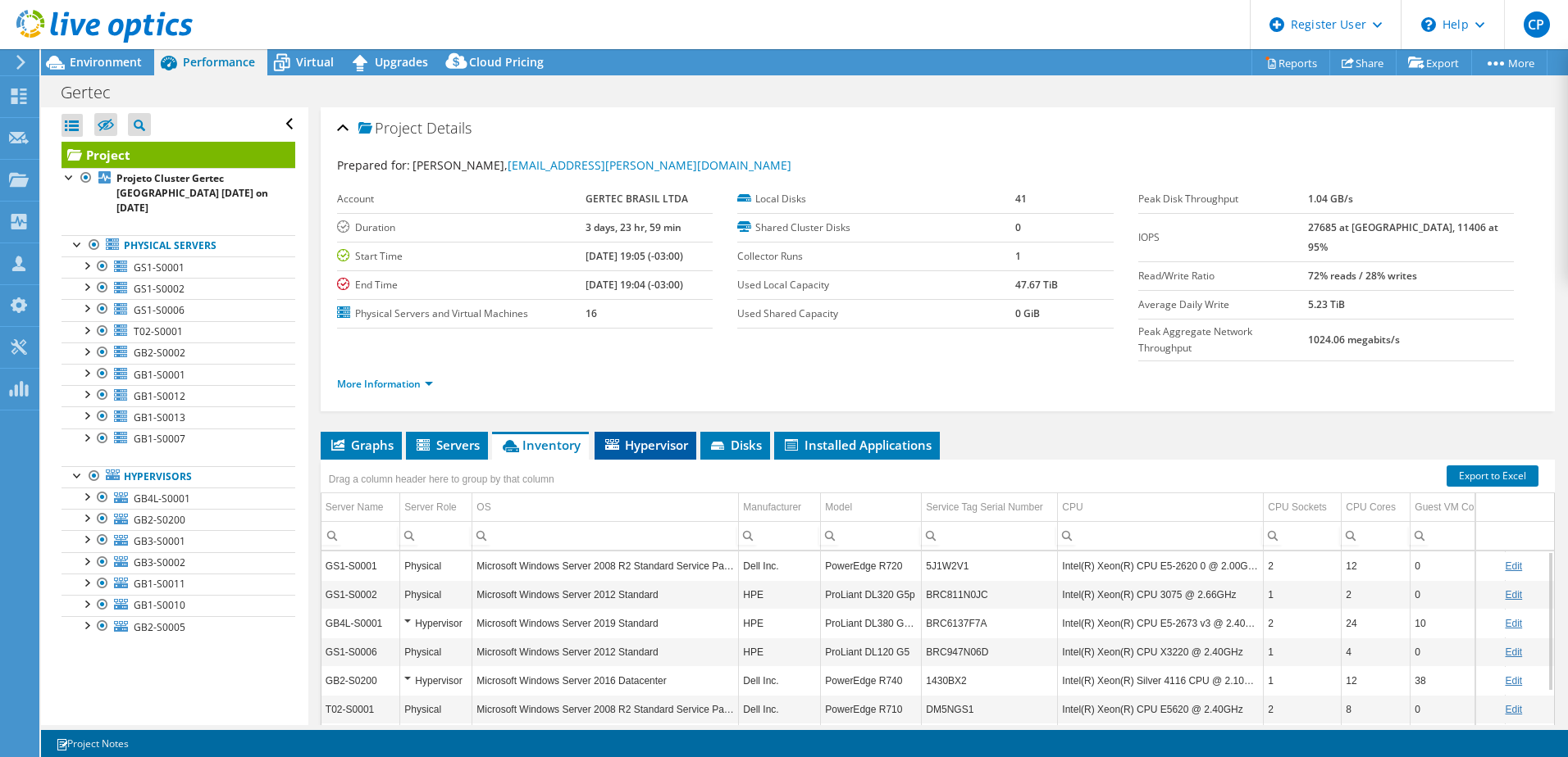
click at [655, 432] on li "Hypervisor" at bounding box center [645, 445] width 102 height 28
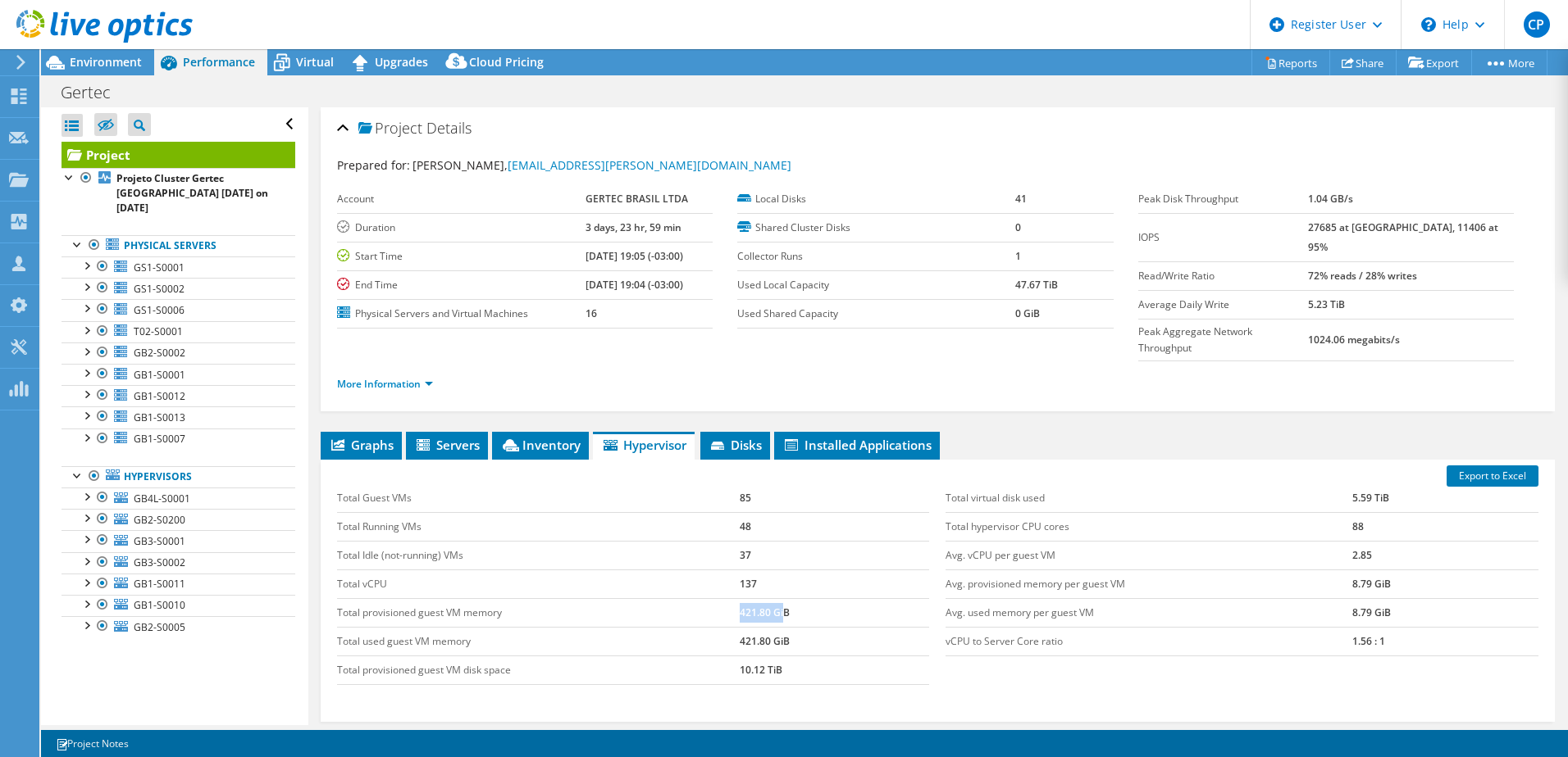
drag, startPoint x: 726, startPoint y: 580, endPoint x: 781, endPoint y: 585, distance: 55.2
click at [781, 599] on tr "Total provisioned guest VM memory 421.80 GiB" at bounding box center [634, 613] width 593 height 29
